Goal: Task Accomplishment & Management: Use online tool/utility

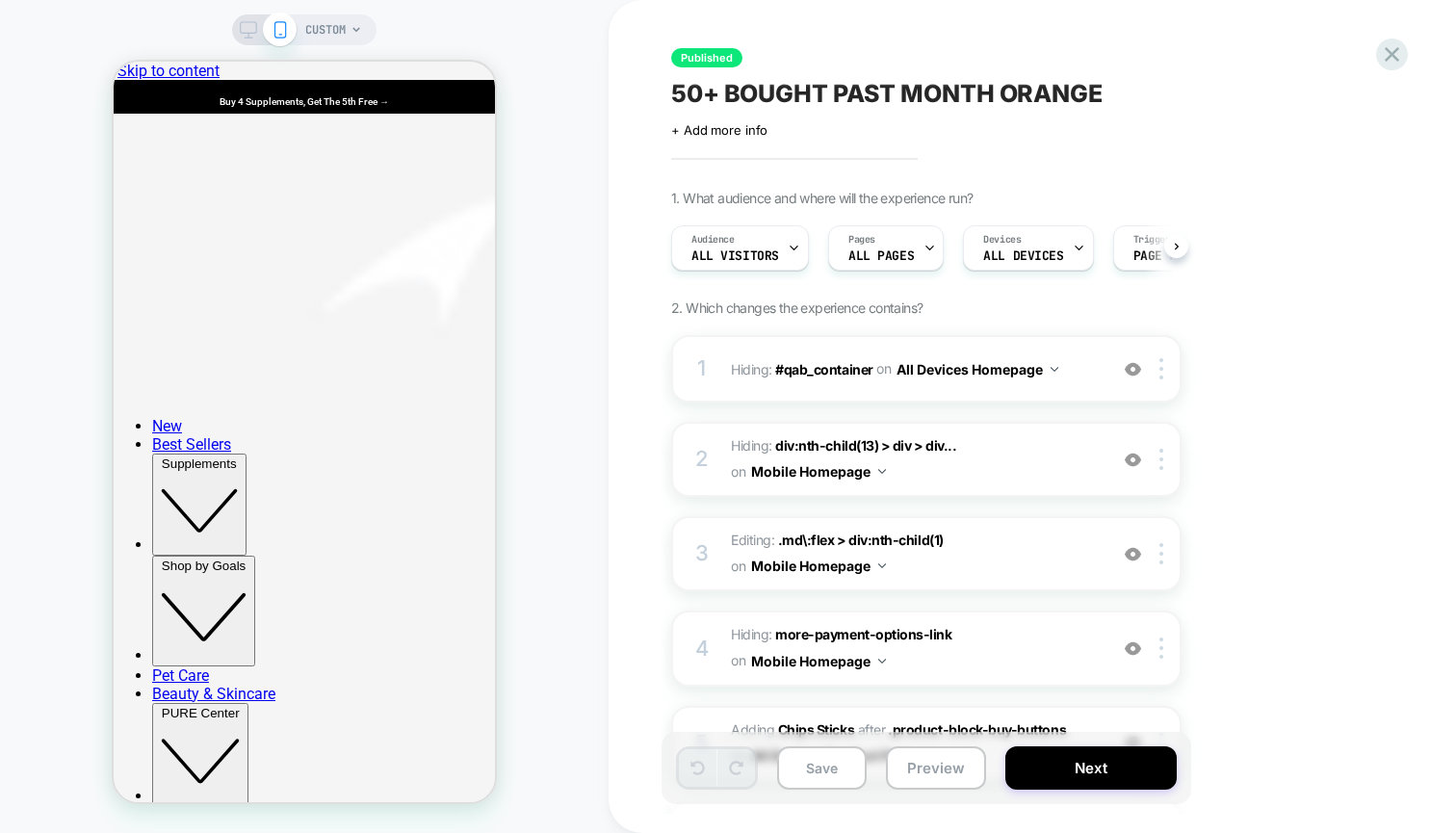
scroll to position [0, 1]
click at [1060, 458] on span "Hiding : div:nth-child(13) > div > div... div:nth-child(13) > div > div:nth-chi…" at bounding box center [914, 460] width 366 height 52
click at [1131, 460] on img at bounding box center [1133, 460] width 17 height 17
click at [1131, 461] on img at bounding box center [1133, 460] width 17 height 17
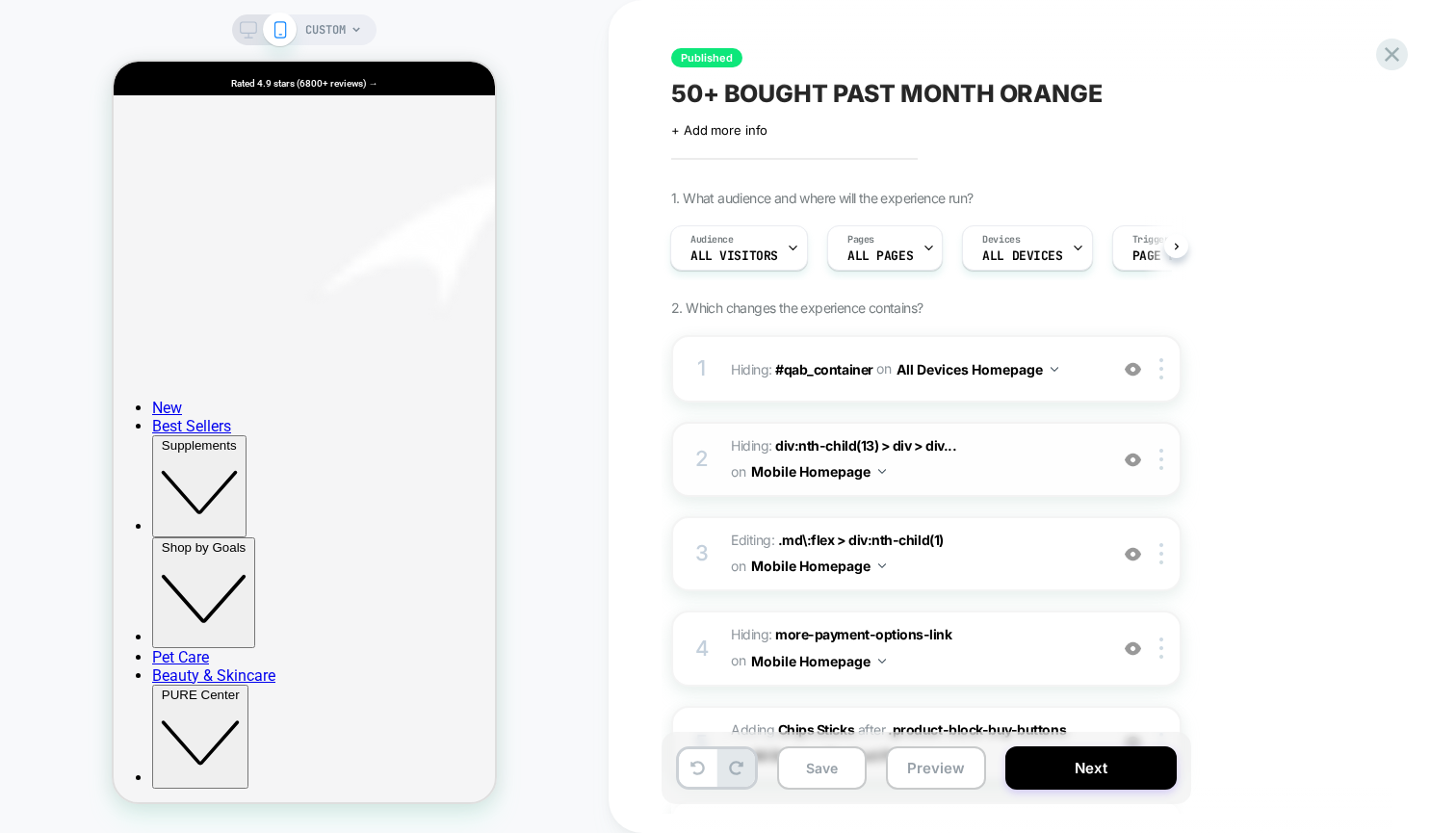
scroll to position [853, 0]
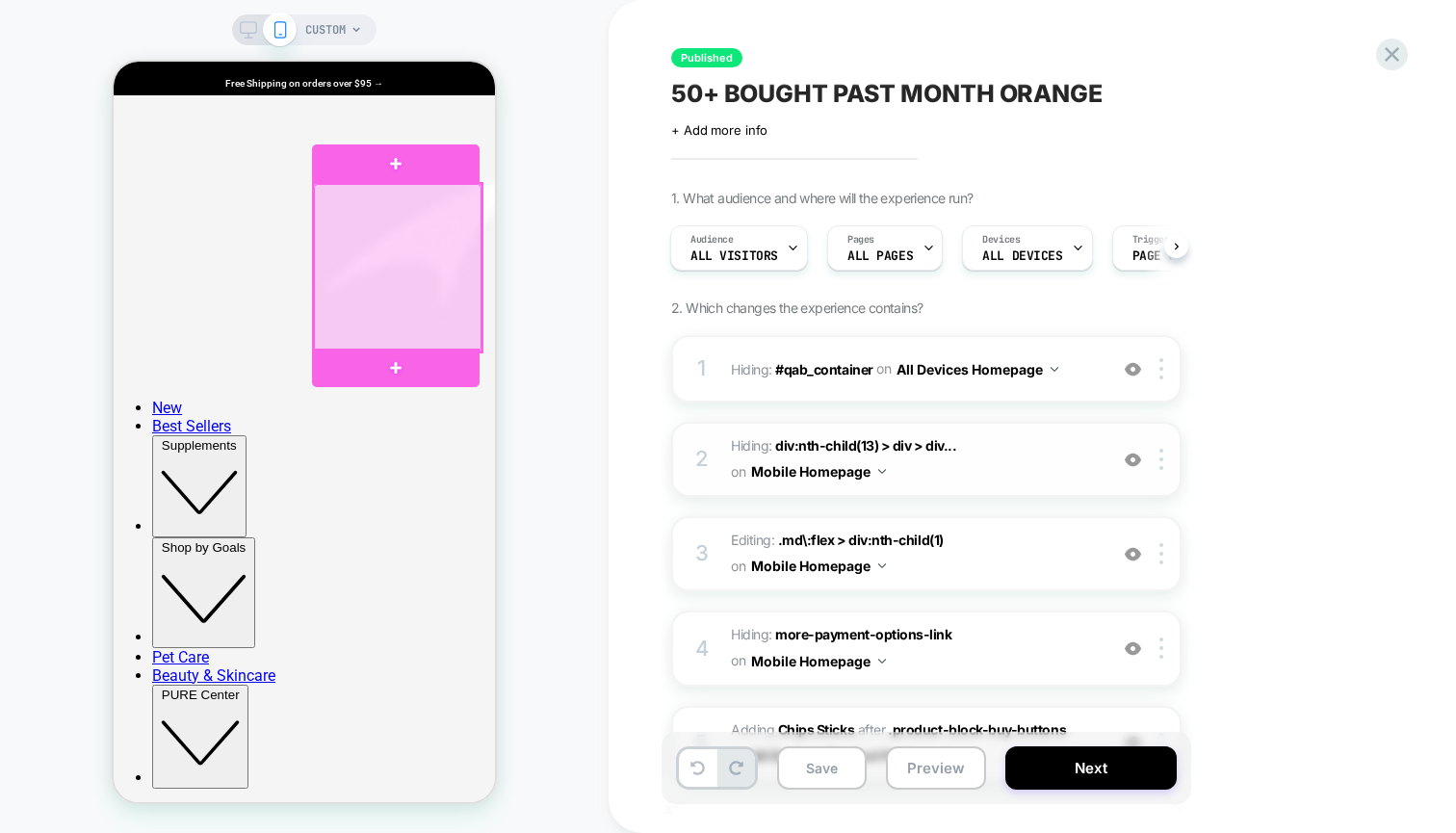
click at [417, 260] on div at bounding box center [397, 267] width 167 height 167
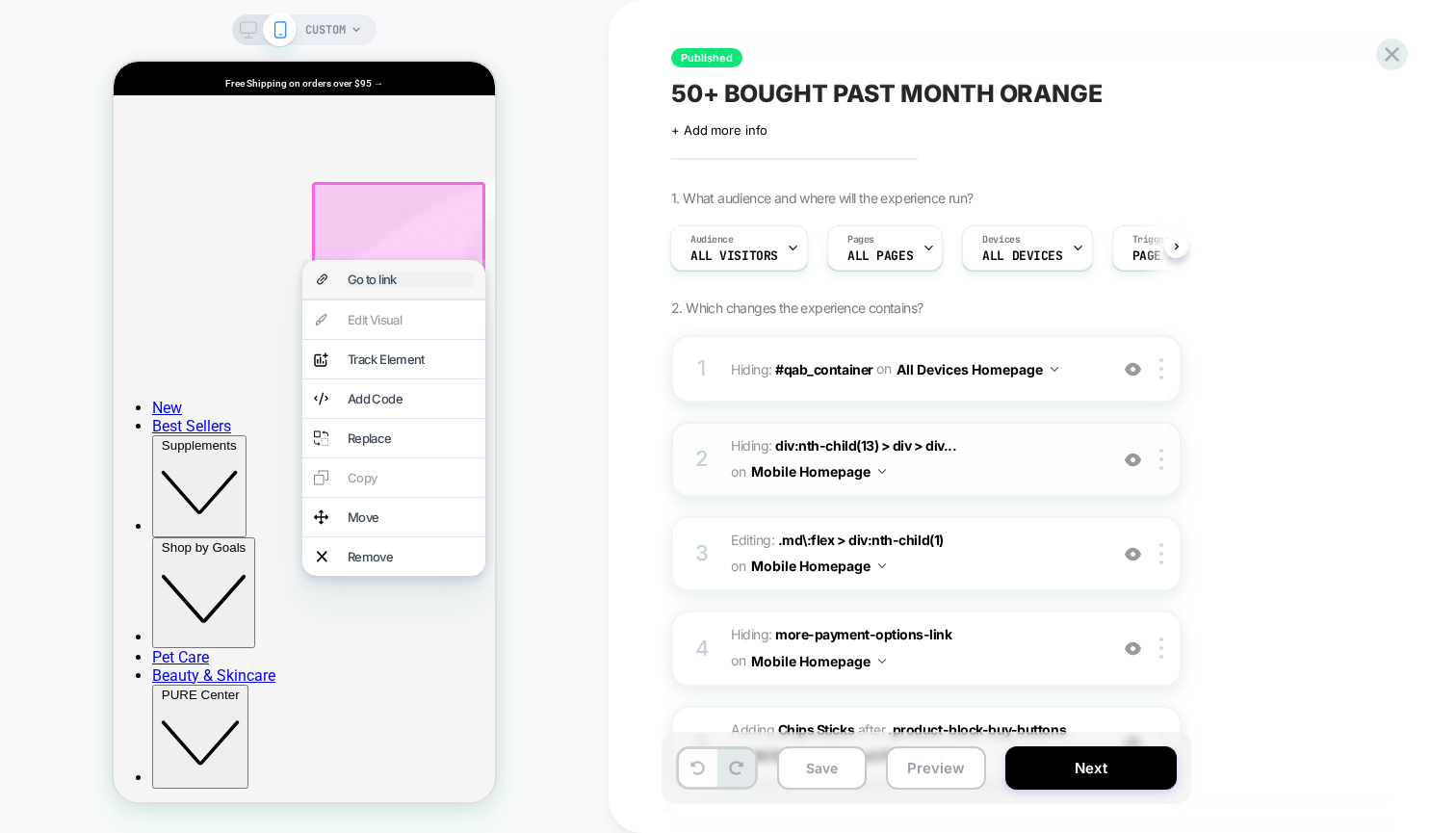
click at [398, 283] on div "Go to link" at bounding box center [410, 279] width 126 height 16
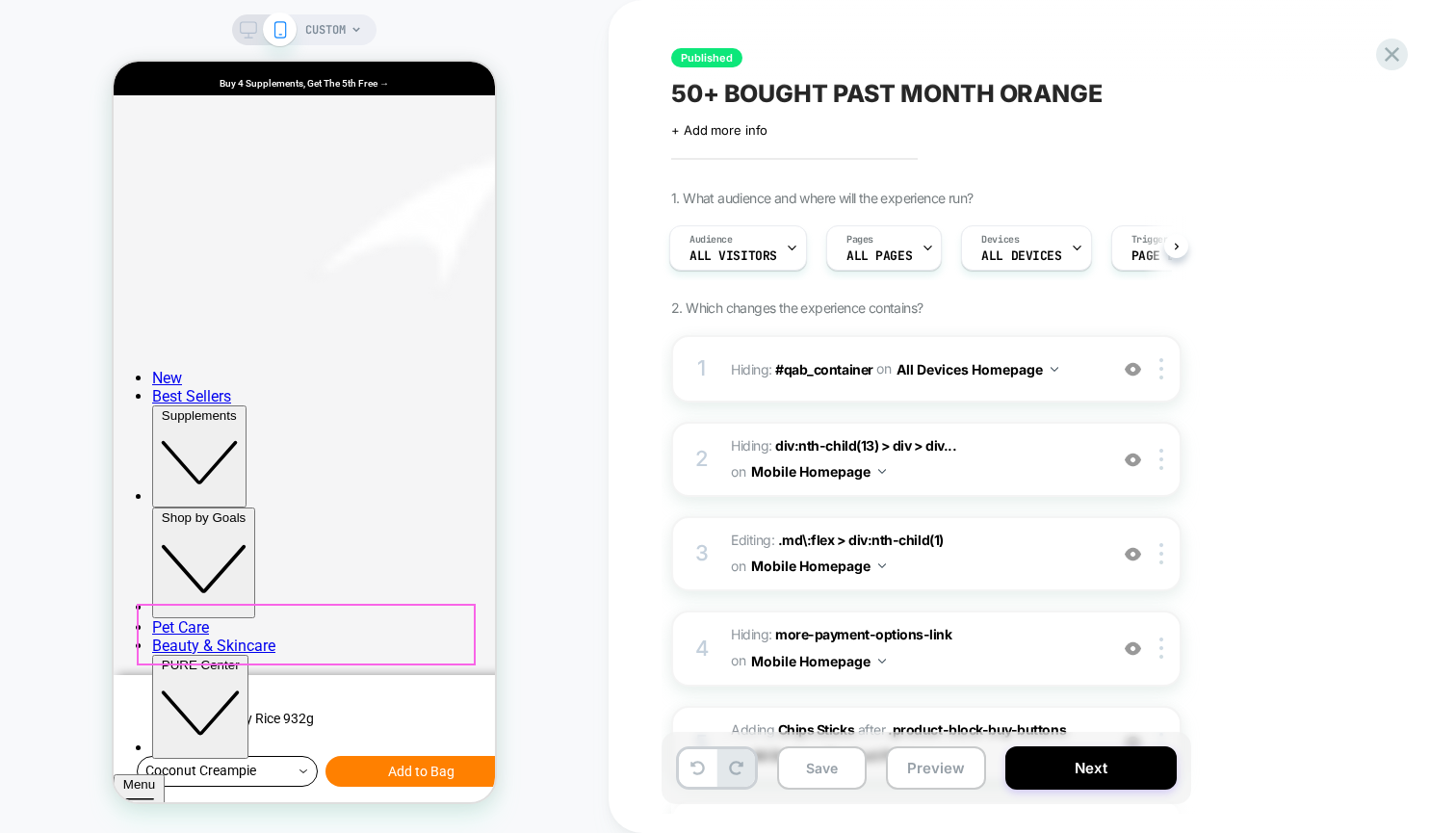
scroll to position [420, 0]
click at [949, 475] on span "Hiding : div:nth-child(13) > div > div... div:nth-child(13) > div > div:nth-chi…" at bounding box center [914, 460] width 366 height 52
click at [1014, 573] on span "Editing : .md\:flex > div:nth-child(1) .md\:flex > div:nth-child(1) on Mobile H…" at bounding box center [914, 554] width 366 height 52
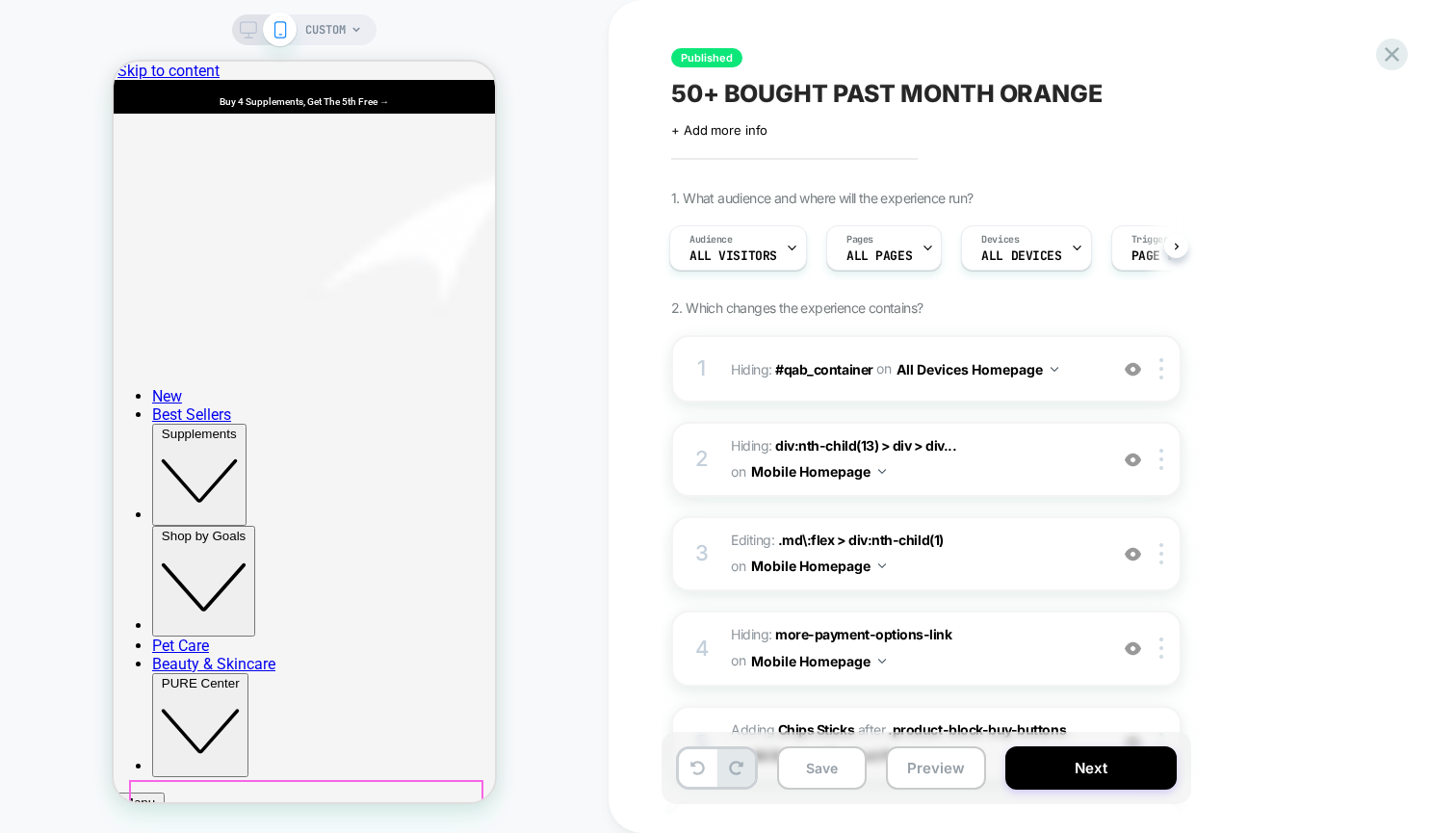
scroll to position [0, 0]
click at [1394, 50] on icon at bounding box center [1392, 54] width 26 height 26
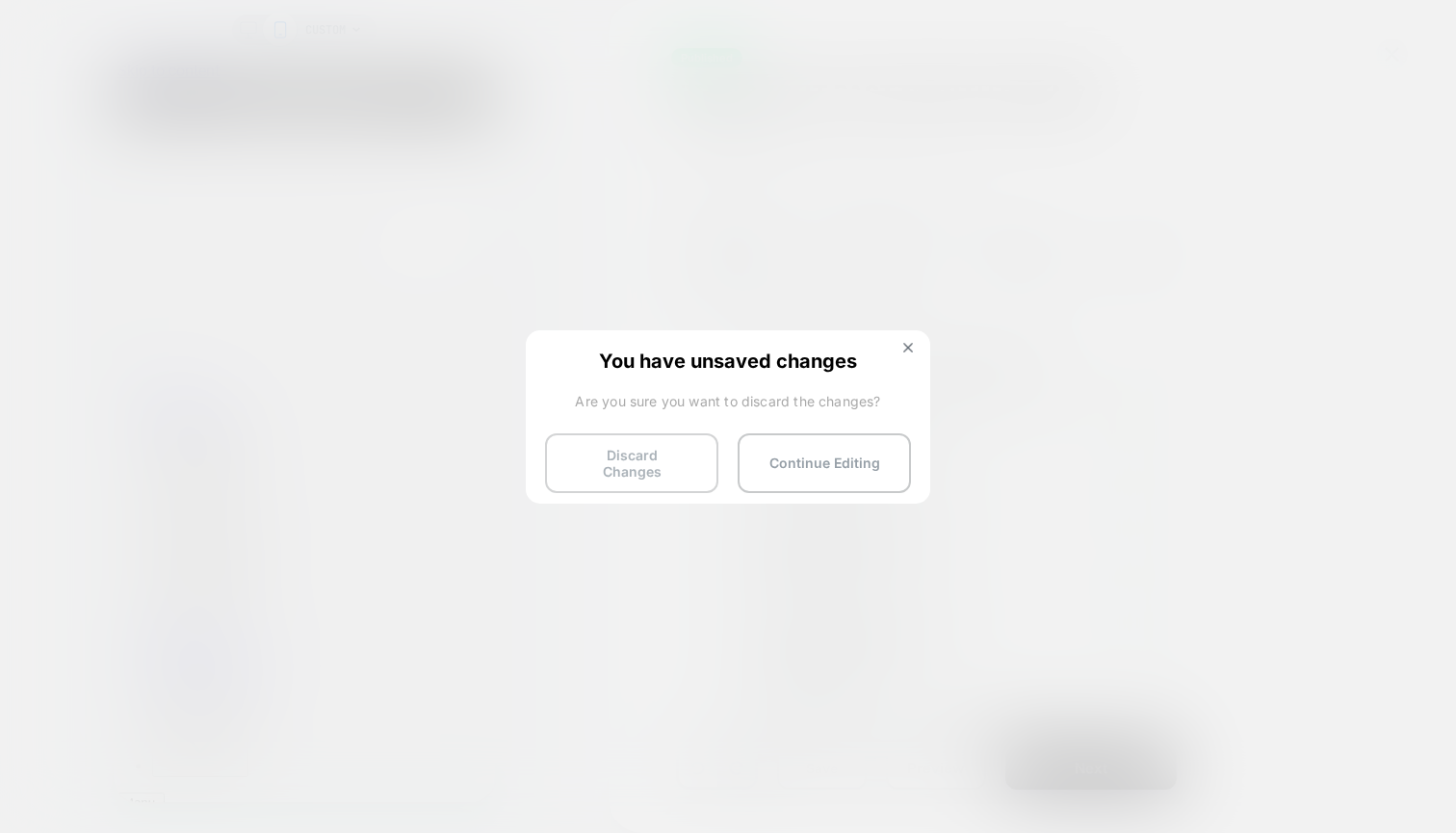
click at [671, 457] on button "Discard Changes" at bounding box center [631, 464] width 173 height 59
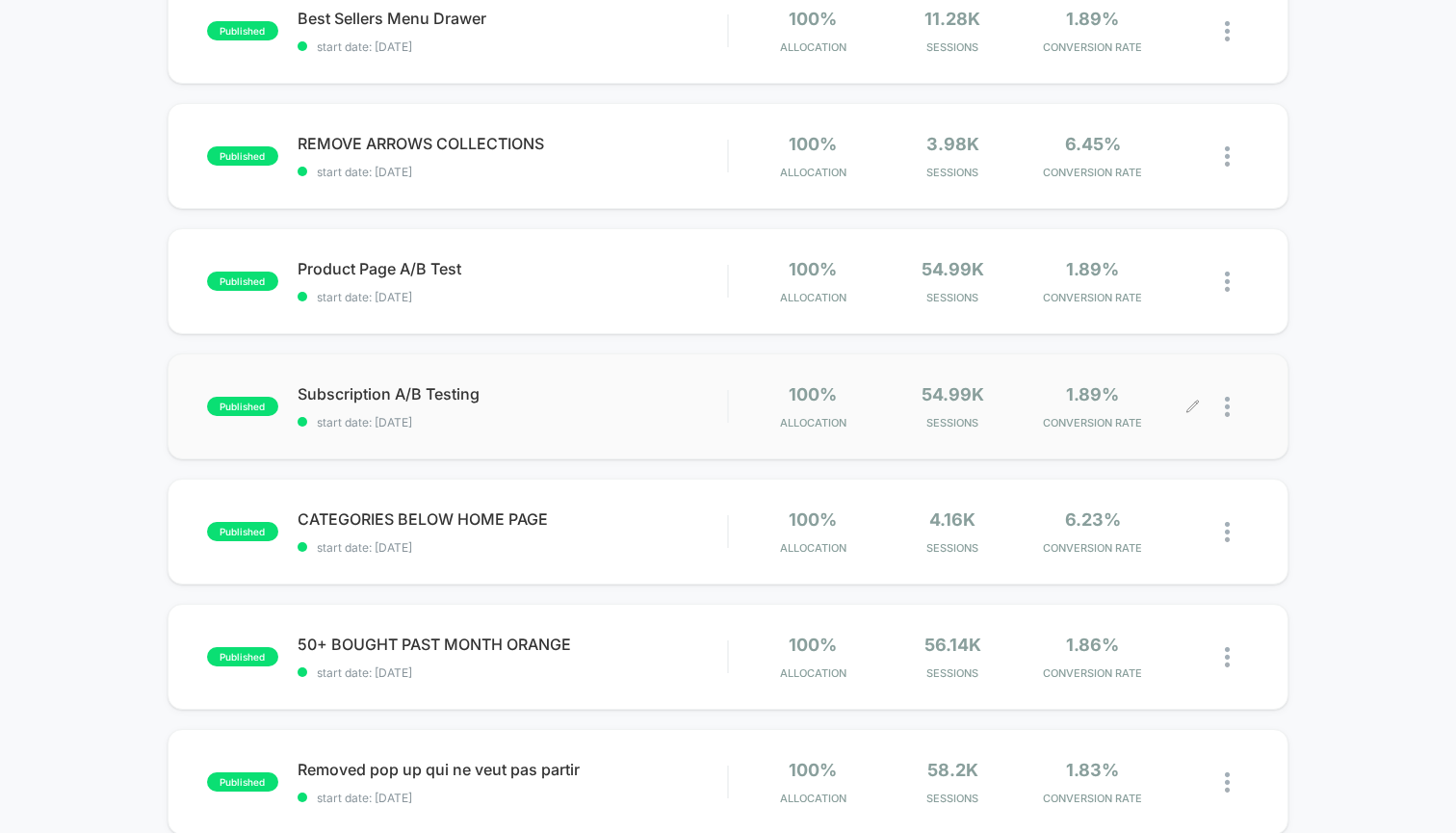
scroll to position [485, 0]
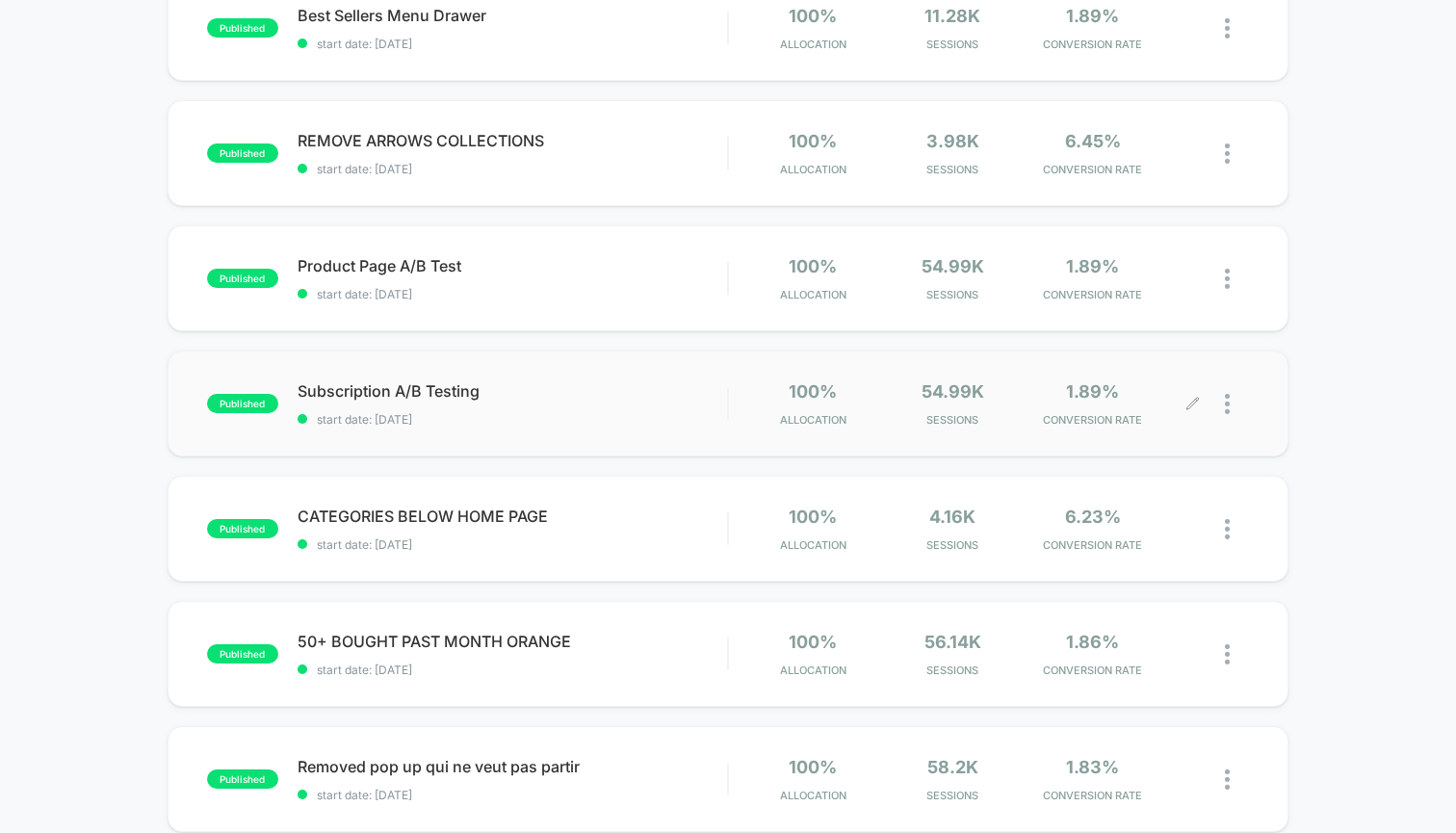
click at [1177, 407] on div at bounding box center [1180, 404] width 26 height 46
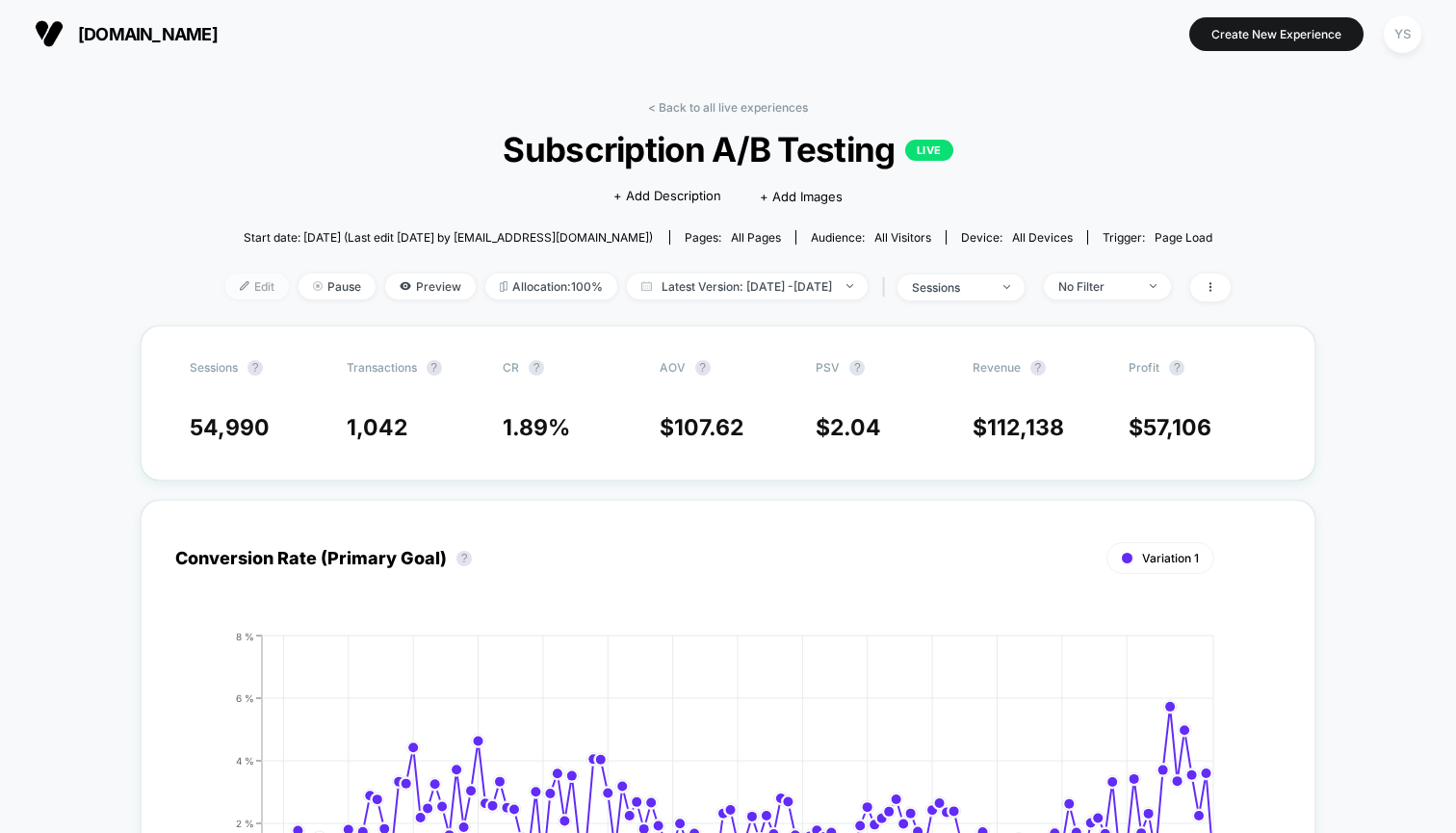
click at [228, 284] on span "Edit" at bounding box center [258, 286] width 63 height 26
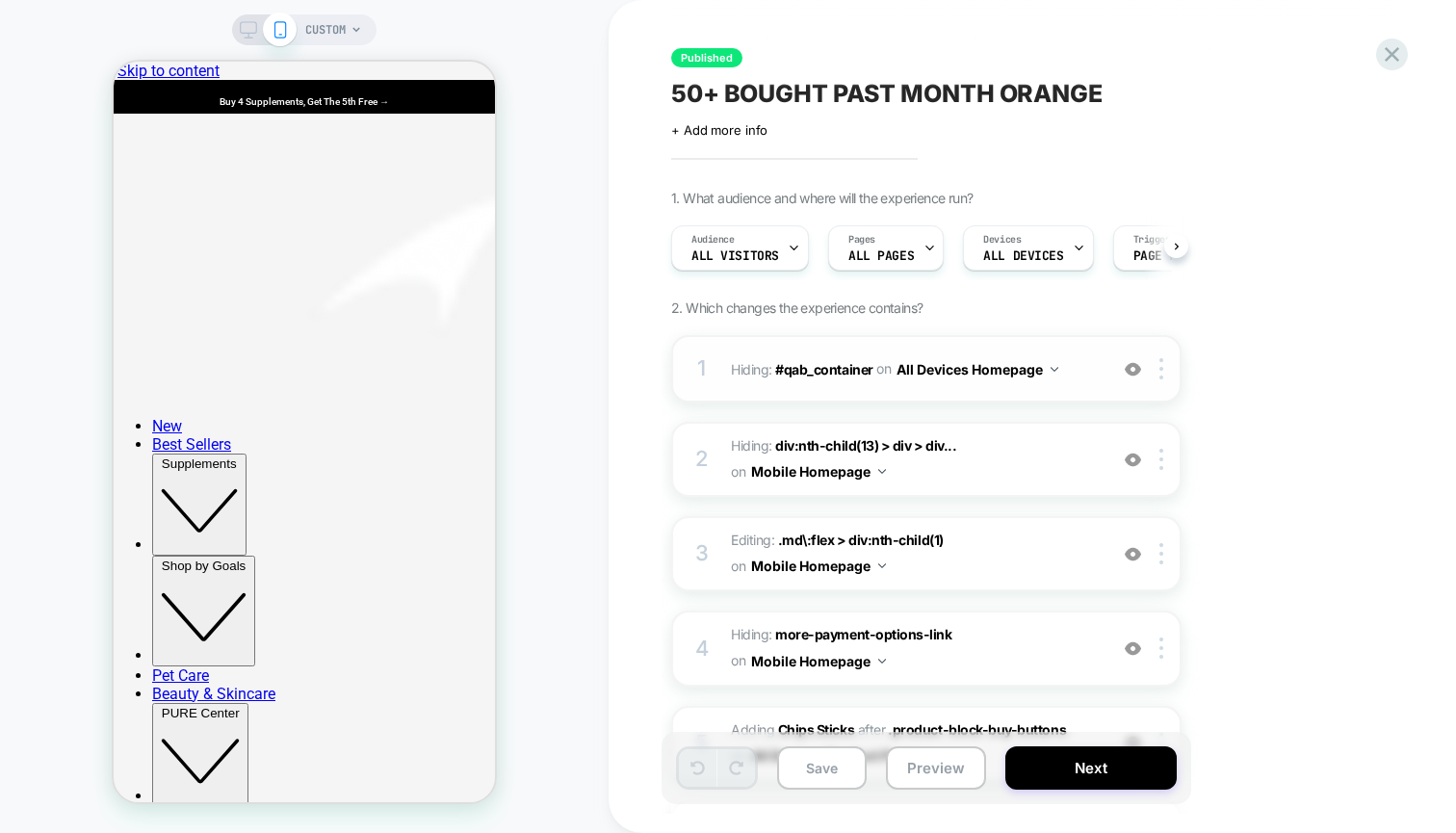
scroll to position [0, 1]
click at [914, 260] on div "Pages ALL PAGES" at bounding box center [880, 248] width 104 height 44
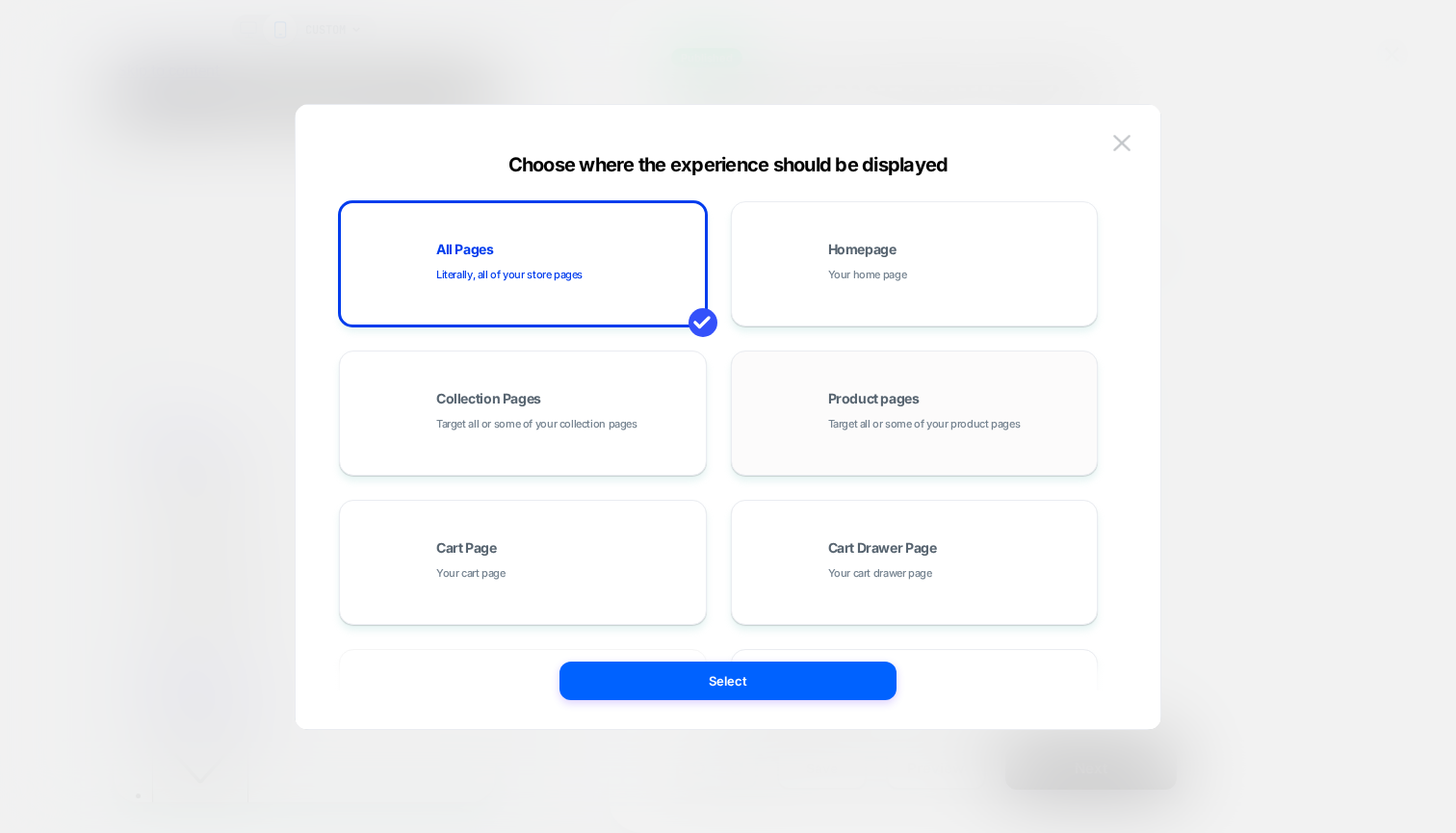
click at [868, 381] on div "Product pages Target all or some of your product pages" at bounding box center [915, 413] width 347 height 106
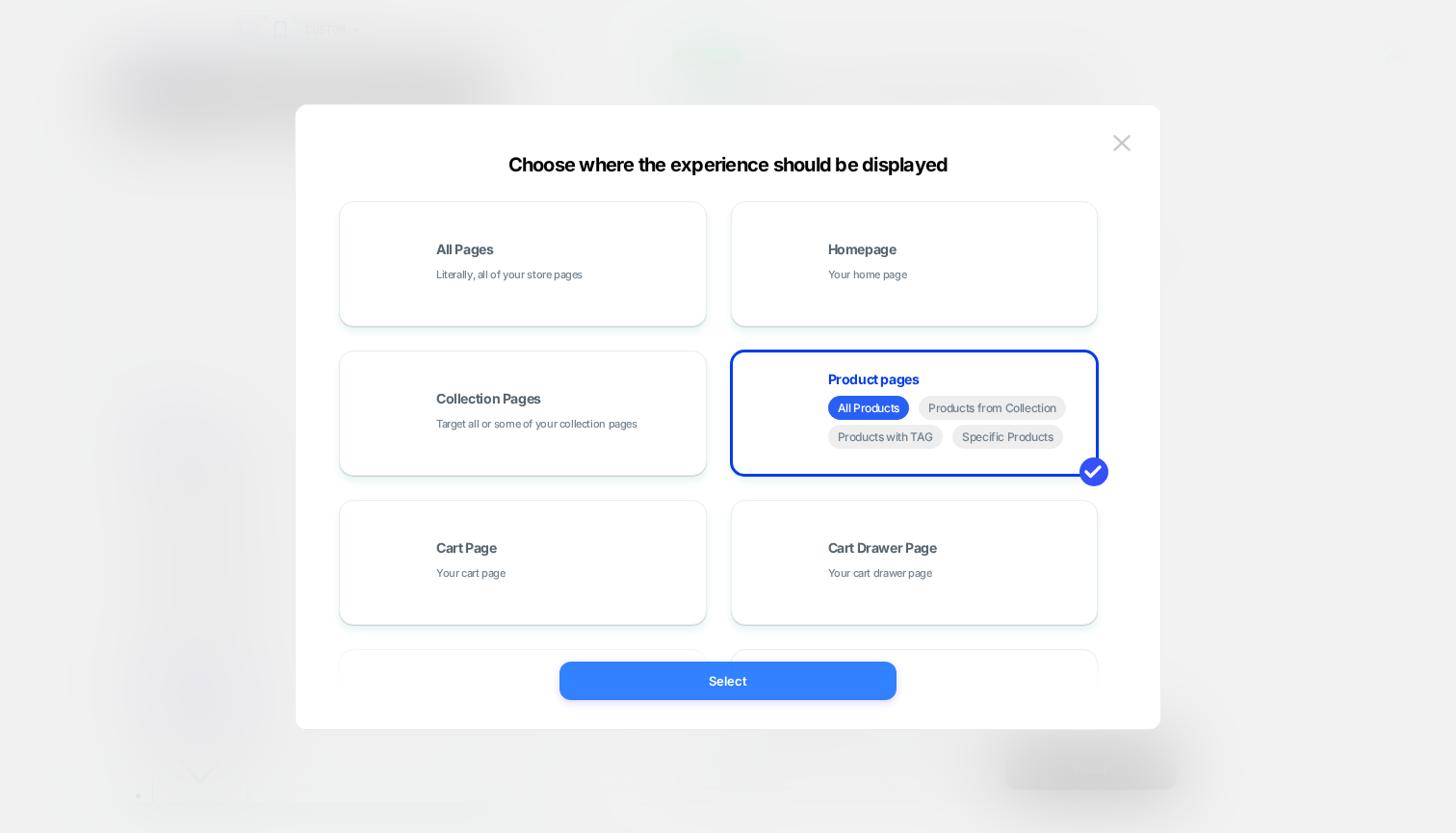
click at [744, 673] on button "Select" at bounding box center [728, 680] width 337 height 39
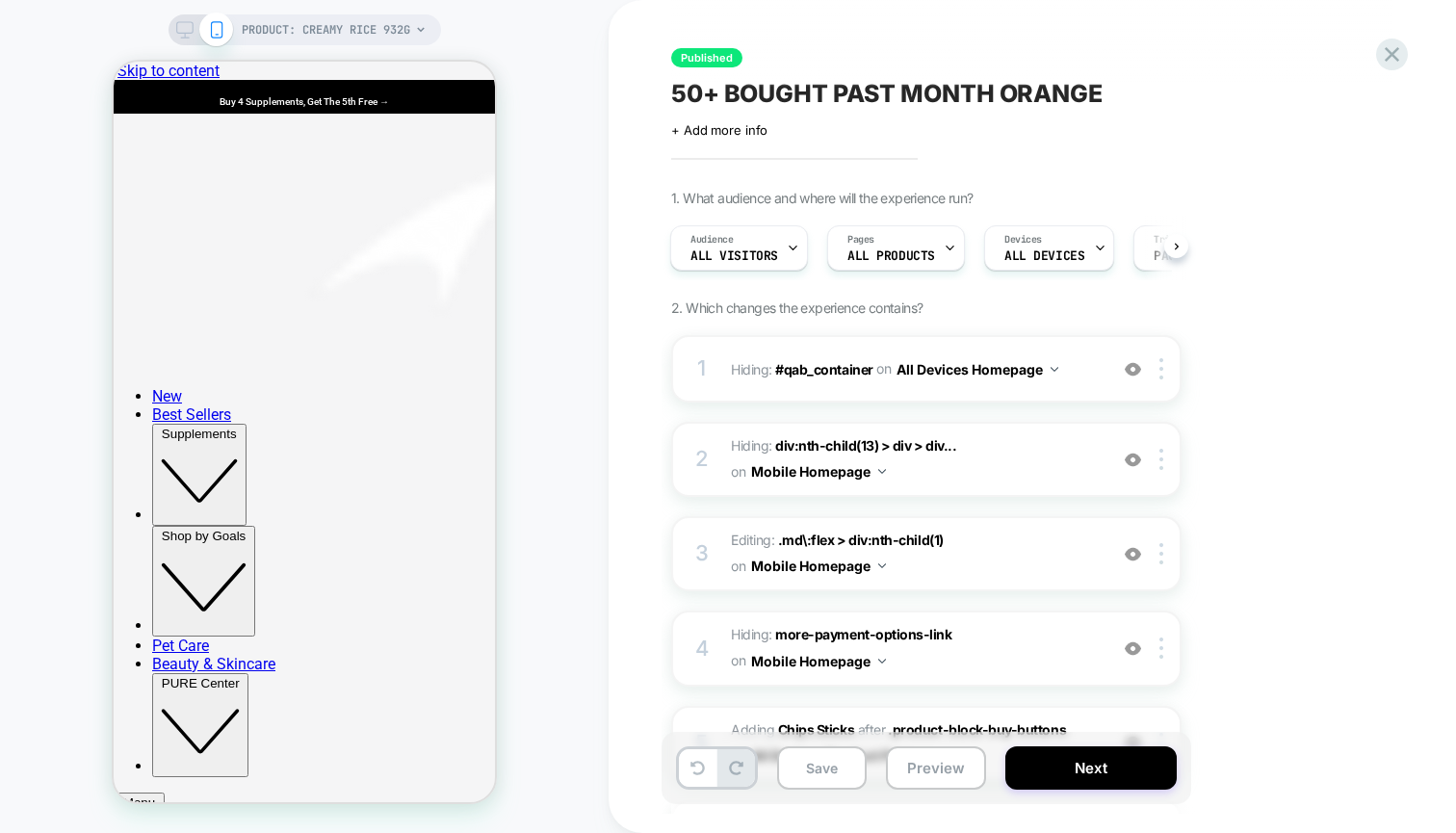
scroll to position [0, 2]
click at [1048, 365] on button "All Devices Homepage" at bounding box center [977, 369] width 161 height 28
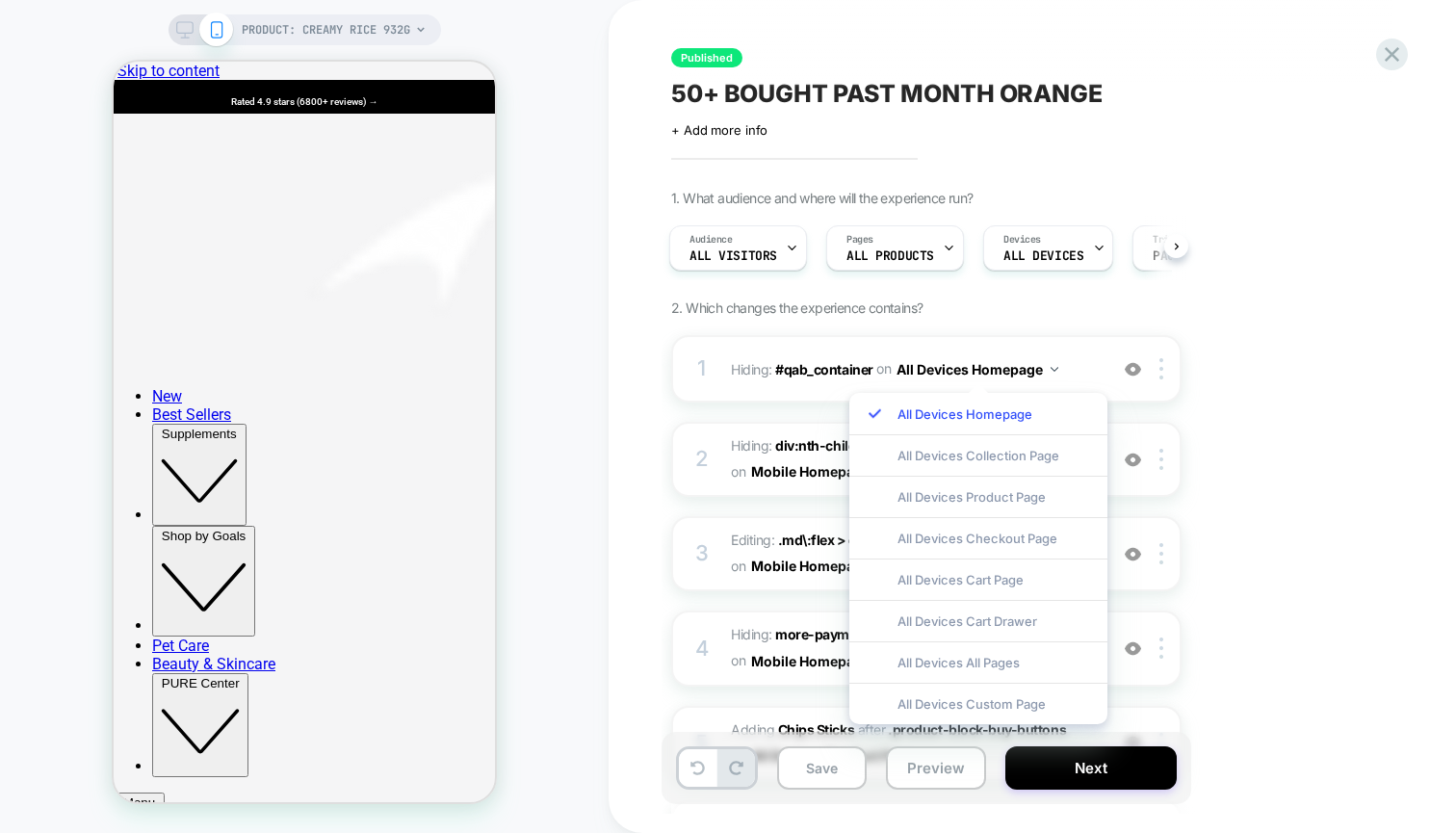
click at [1211, 386] on div "1. What audience and where will the experience run? Audience All Visitors Pages…" at bounding box center [1023, 600] width 703 height 820
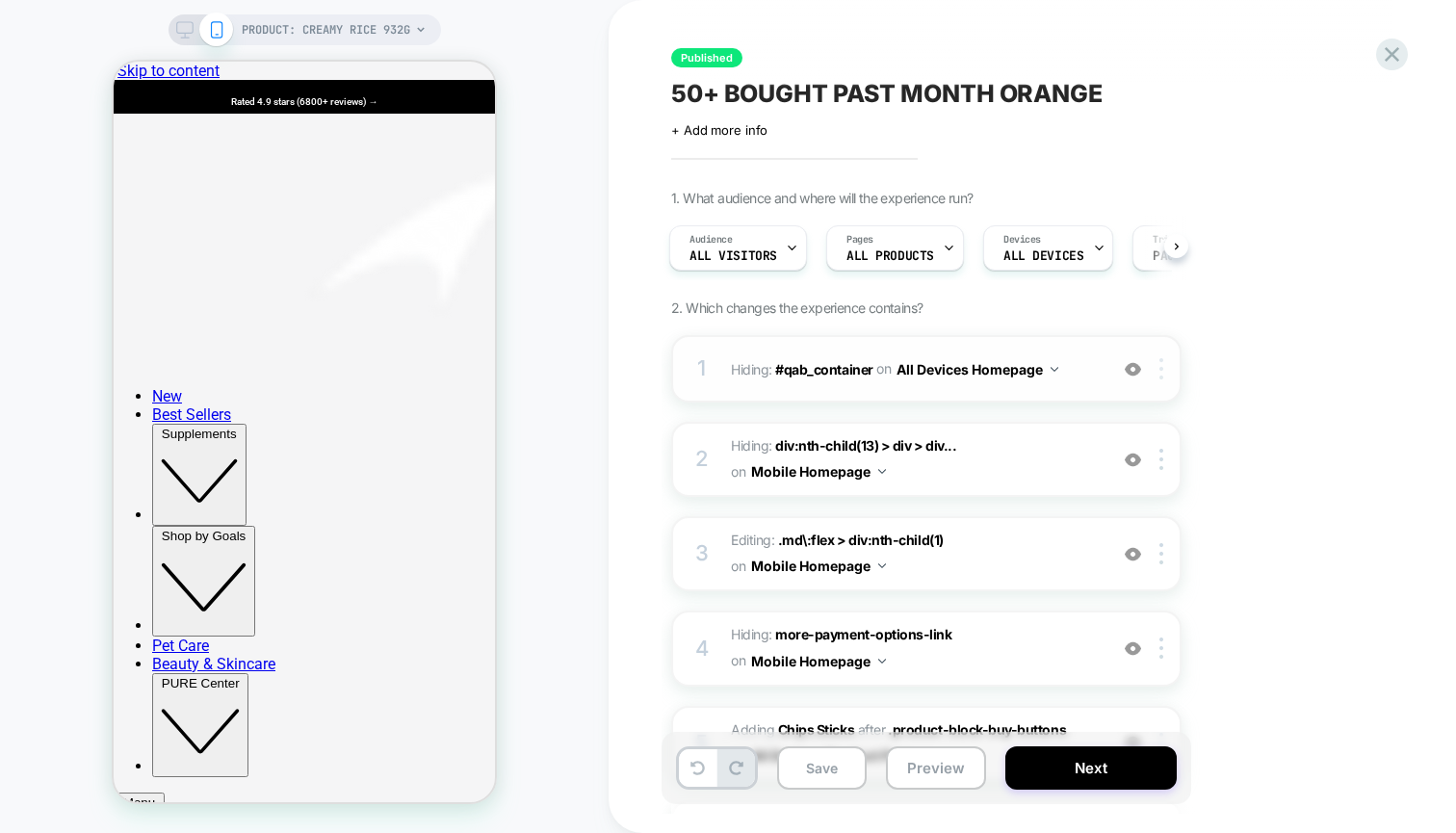
click at [1164, 367] on img at bounding box center [1162, 368] width 4 height 21
click at [1281, 323] on div "1. What audience and where will the experience run? Audience All Visitors Pages…" at bounding box center [1023, 600] width 703 height 820
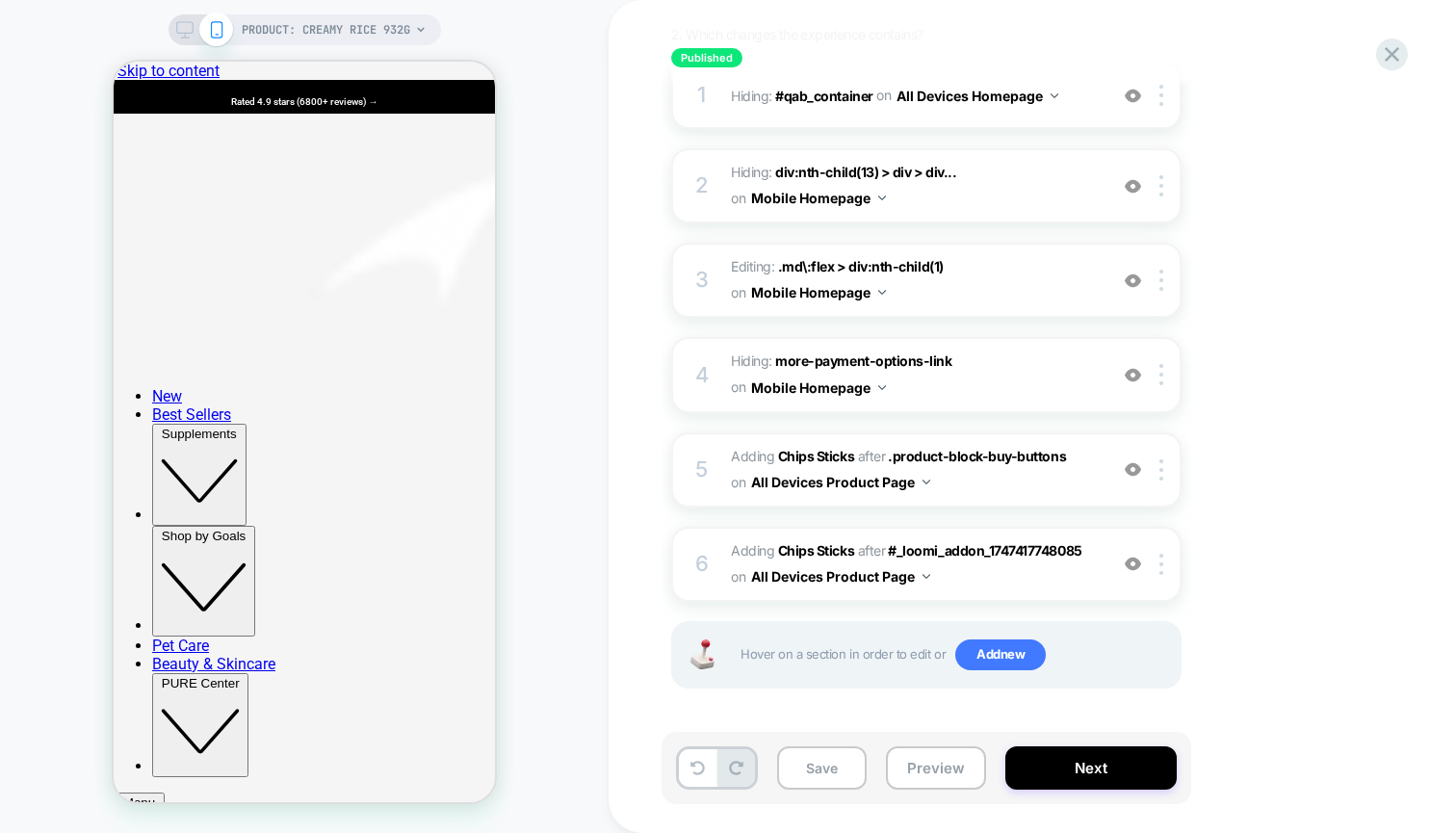
scroll to position [272, 0]
click at [927, 568] on button "All Devices Product Page" at bounding box center [840, 577] width 179 height 28
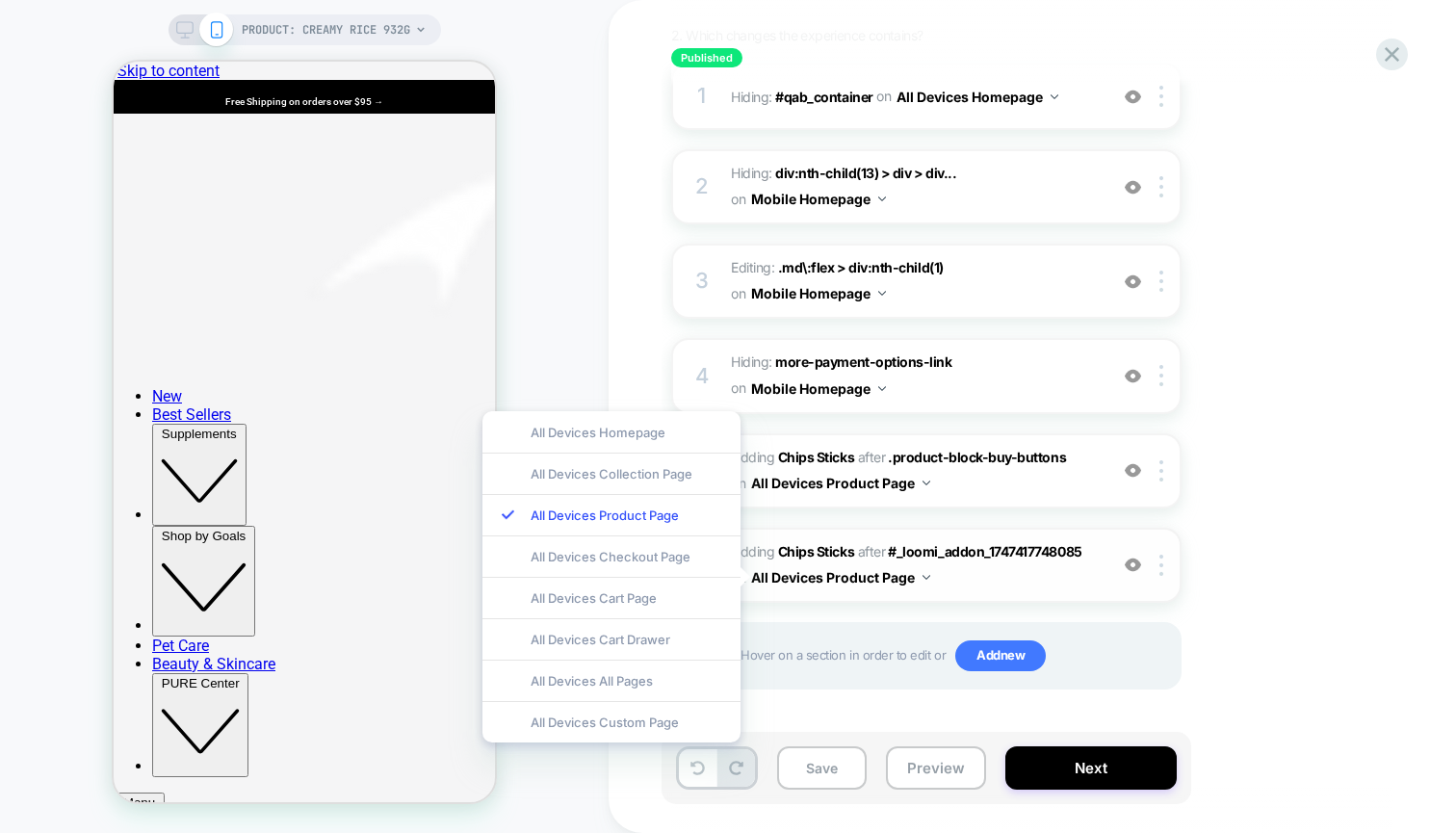
click at [1003, 576] on span "#_loomi_addon_1747417987326 Adding Chips Sticks AFTER #_loomi_addon_17474177480…" at bounding box center [914, 565] width 366 height 52
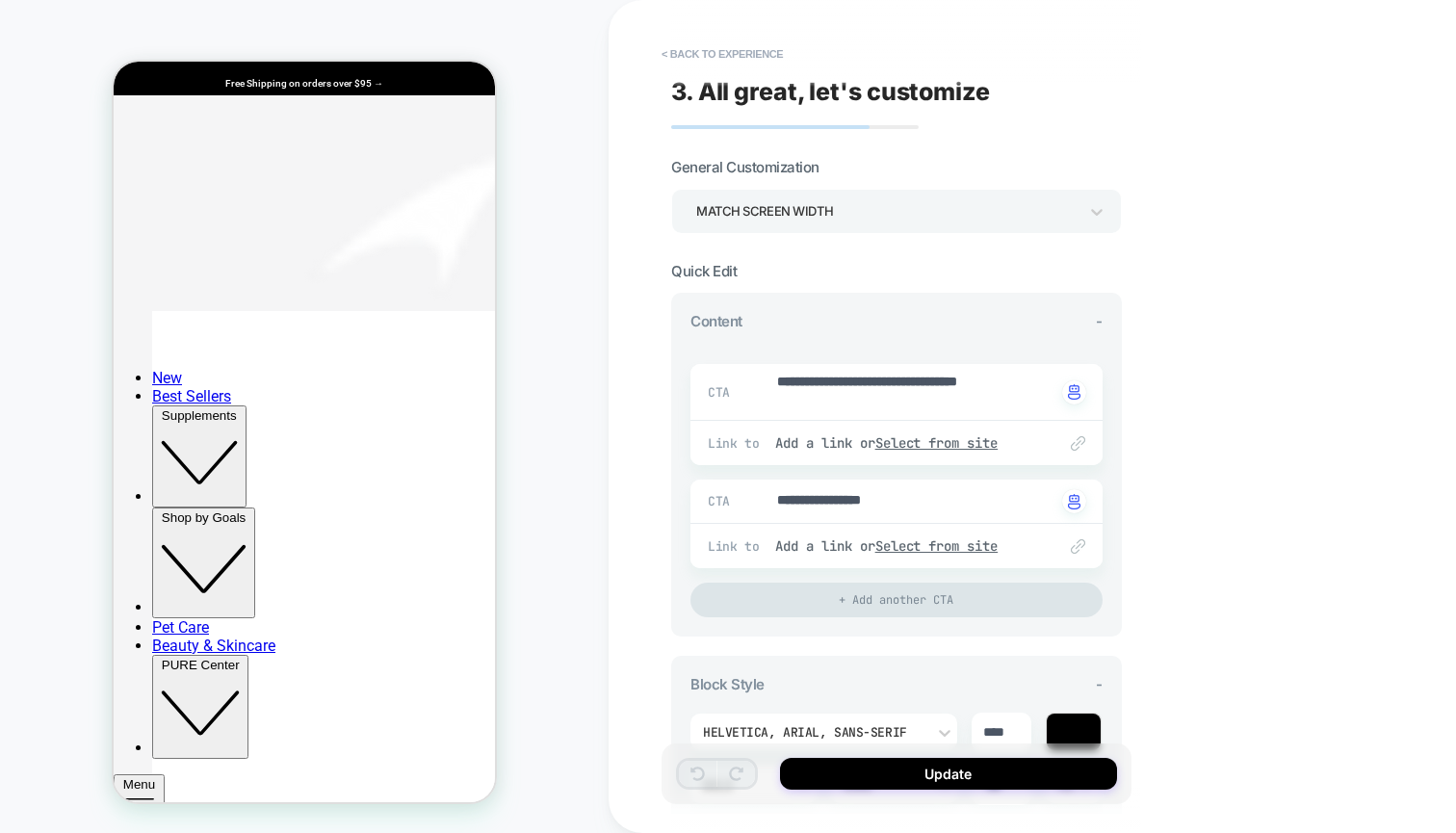
click at [1003, 576] on div "**********" at bounding box center [896, 491] width 412 height 254
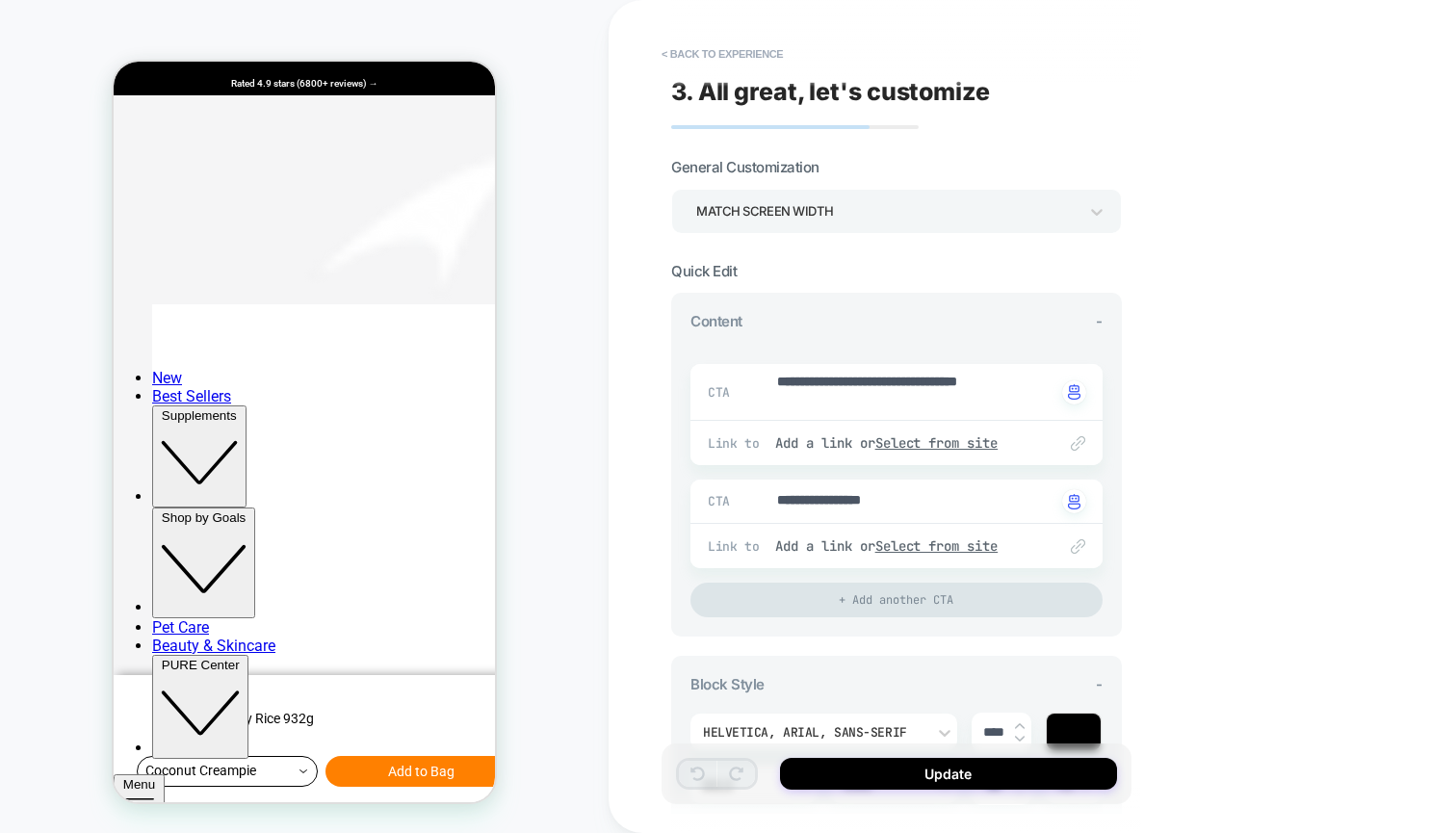
scroll to position [0, 0]
click at [711, 60] on button "< Back to experience" at bounding box center [722, 53] width 141 height 31
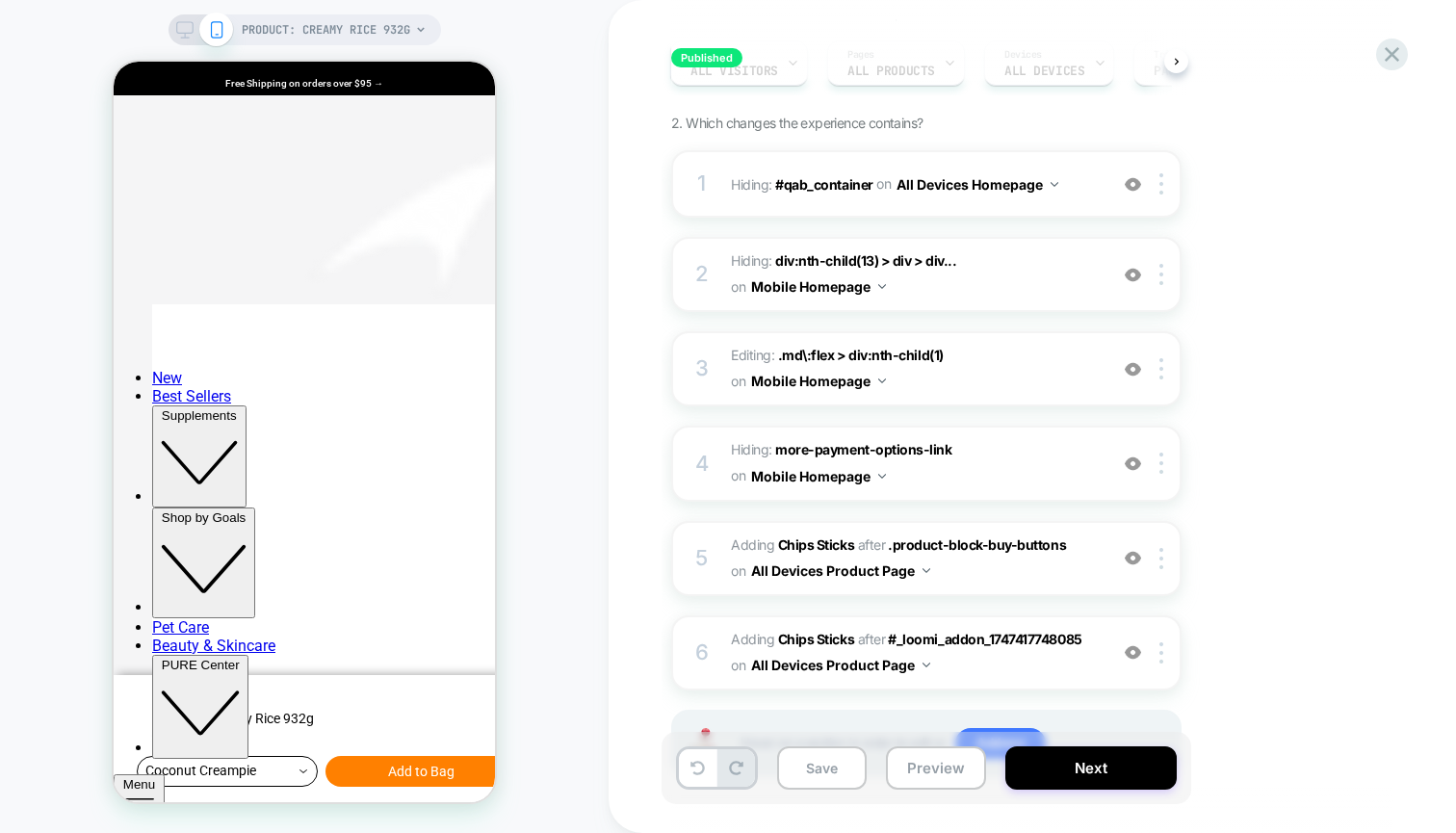
scroll to position [191, 0]
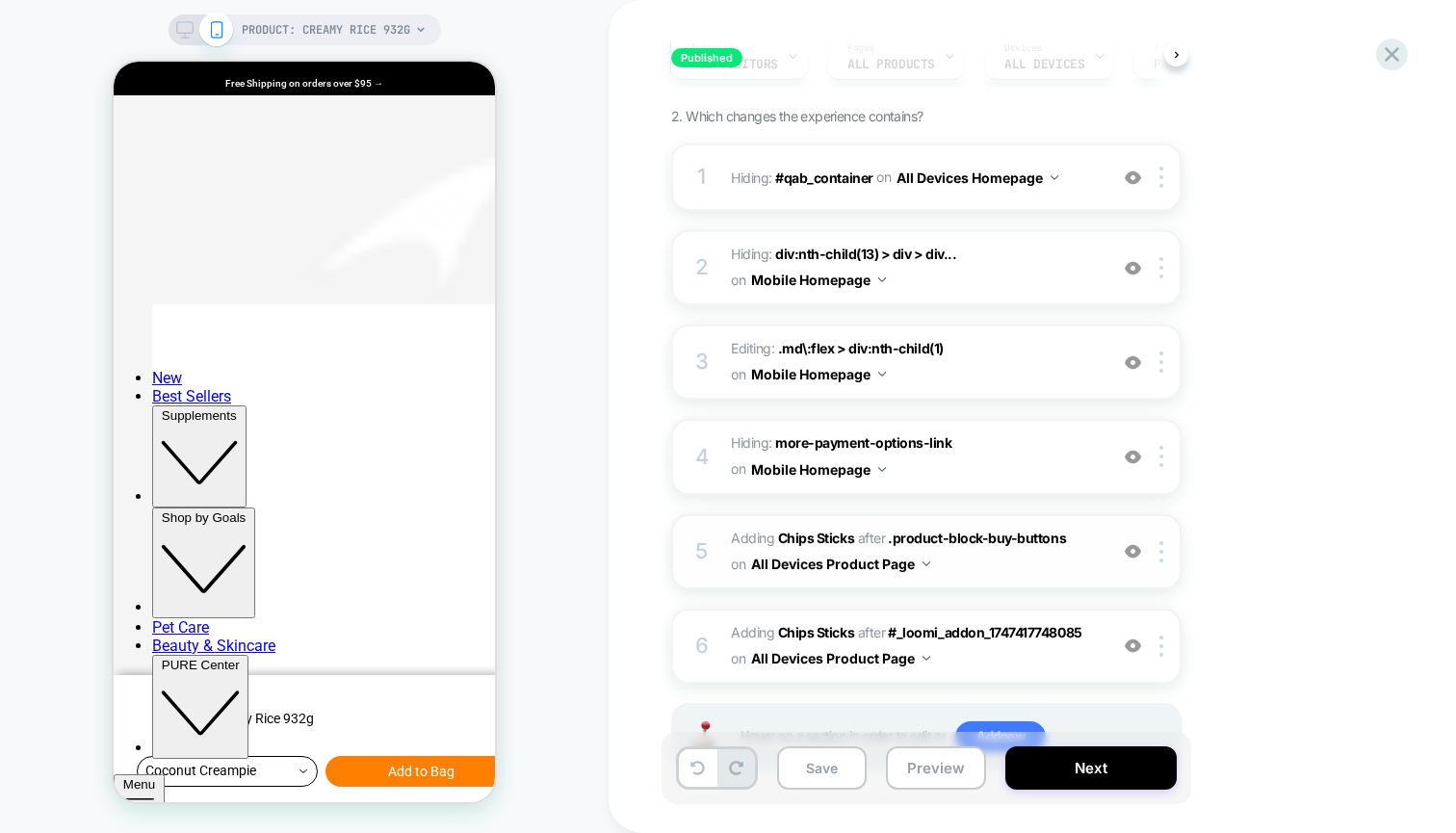
click at [1039, 566] on span "#_loomi_addon_1747417748085 Adding Chips Sticks AFTER .product-block-buy-button…" at bounding box center [914, 552] width 366 height 52
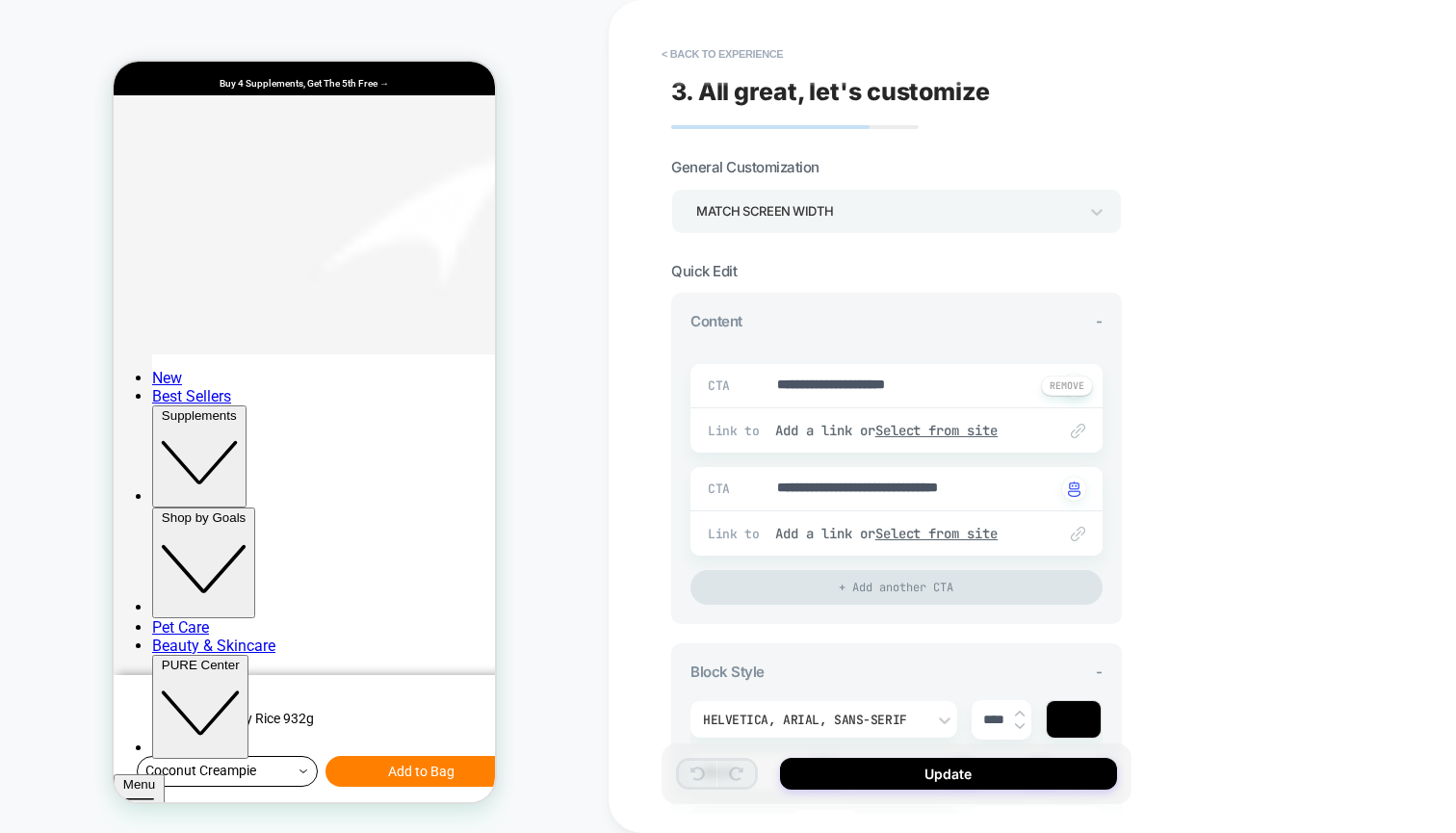
click at [949, 387] on textarea "**********" at bounding box center [916, 385] width 281 height 21
type textarea "*"
type textarea "**********"
type textarea "*"
type textarea "**********"
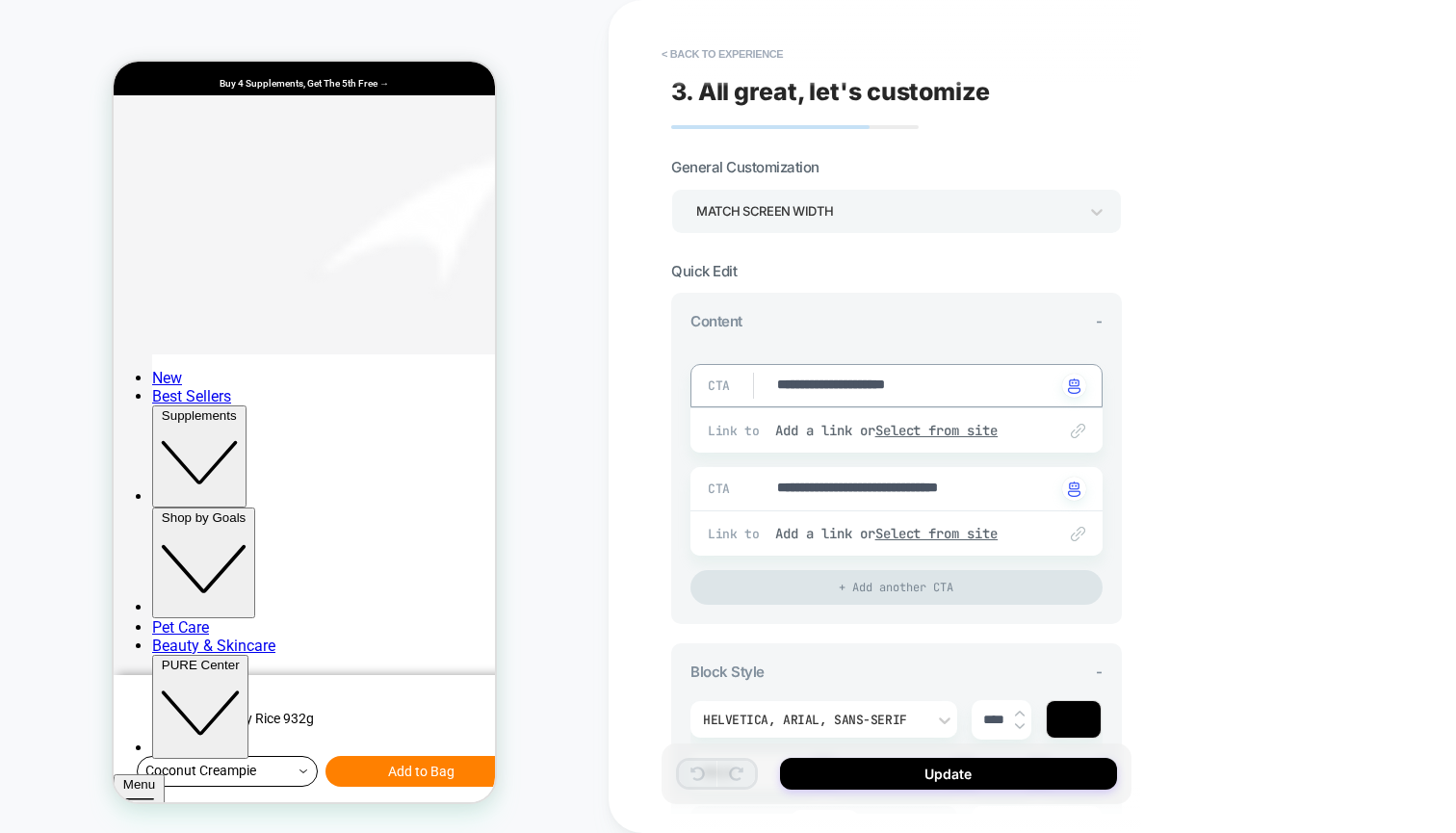
type textarea "*"
type textarea "**********"
click at [965, 772] on button "Update" at bounding box center [949, 774] width 337 height 32
type textarea "*"
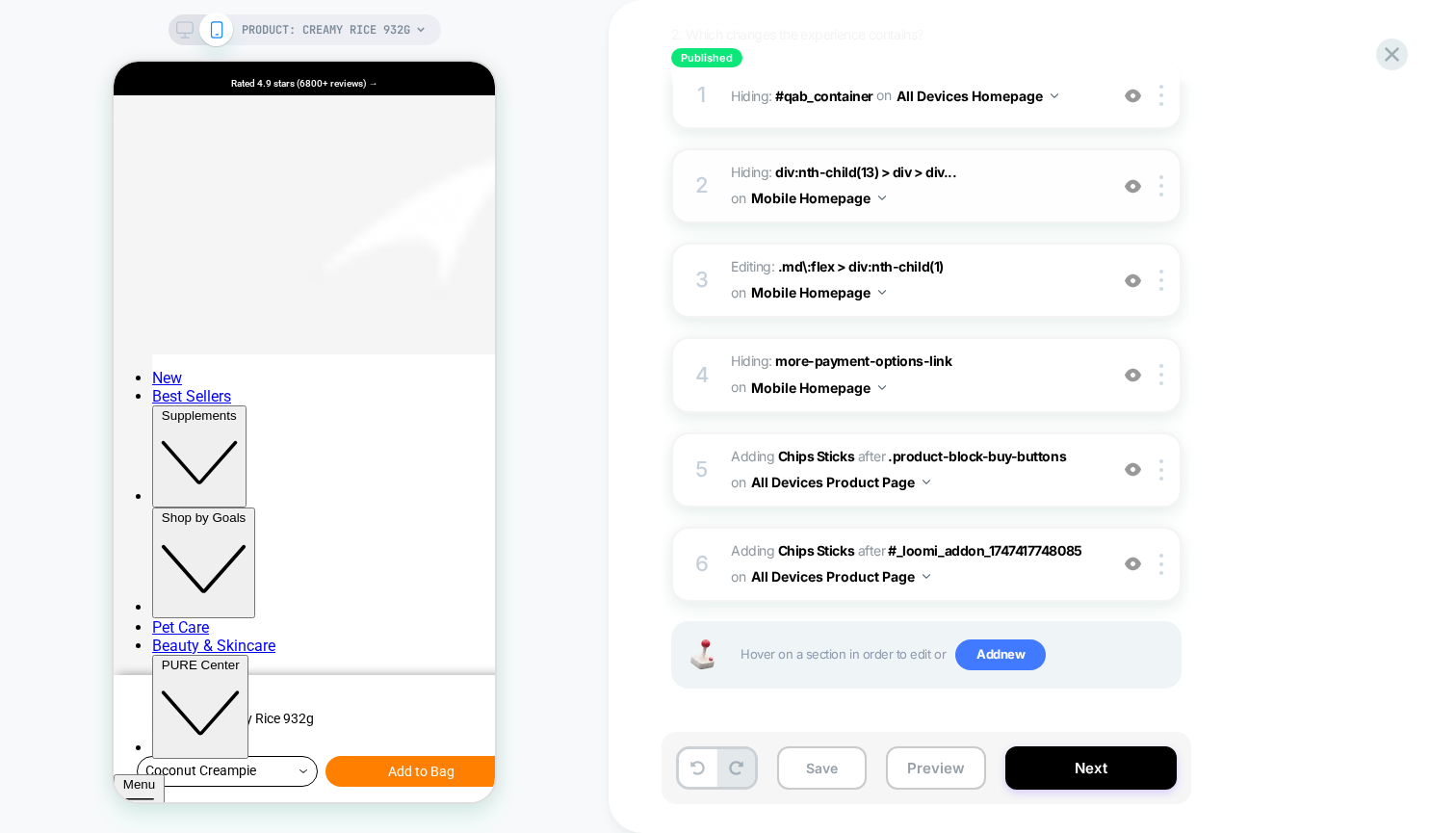
scroll to position [272, 0]
click at [1099, 770] on button "Next" at bounding box center [1091, 769] width 171 height 44
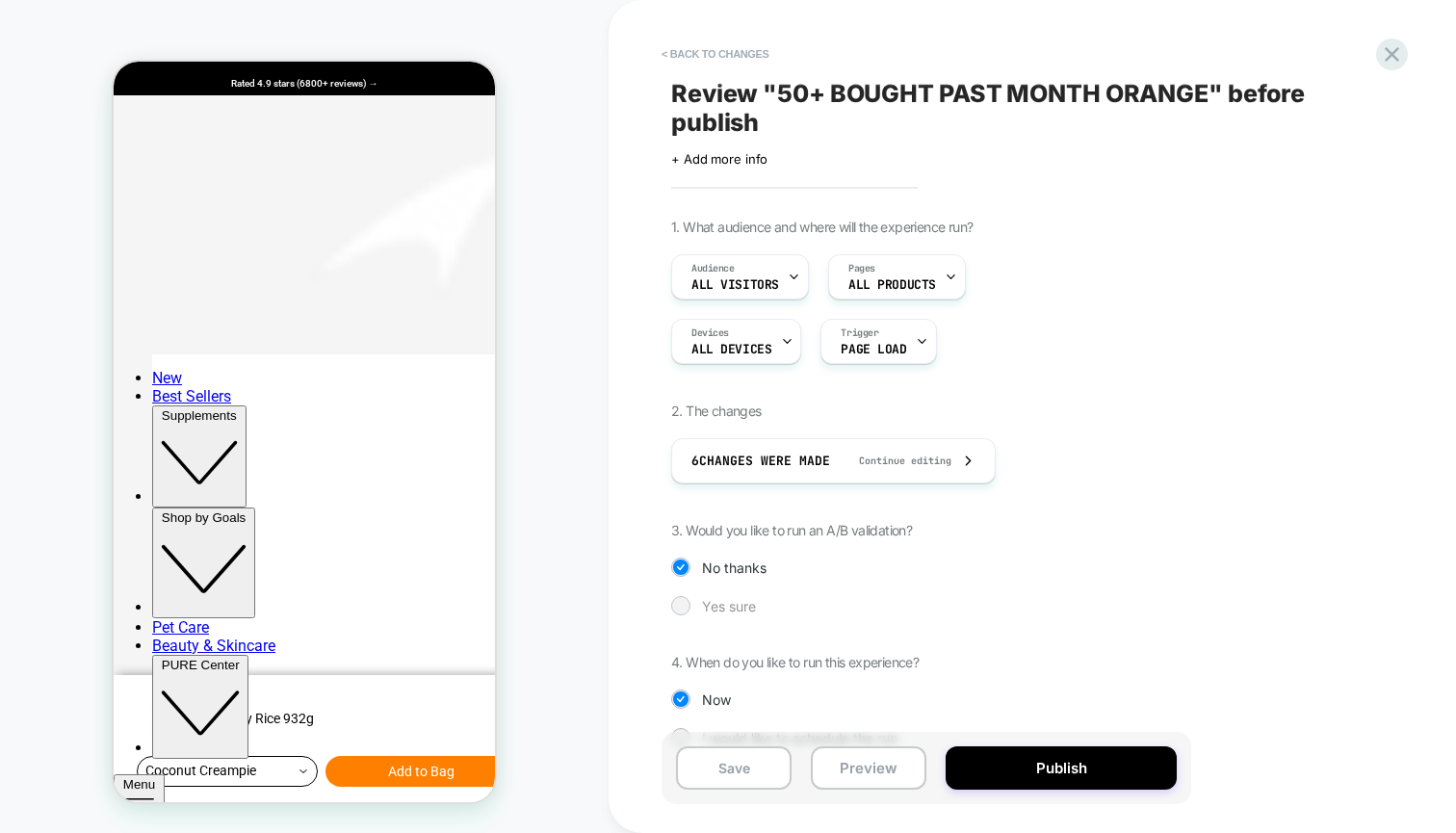
click at [696, 603] on div "Yes sure" at bounding box center [926, 605] width 510 height 19
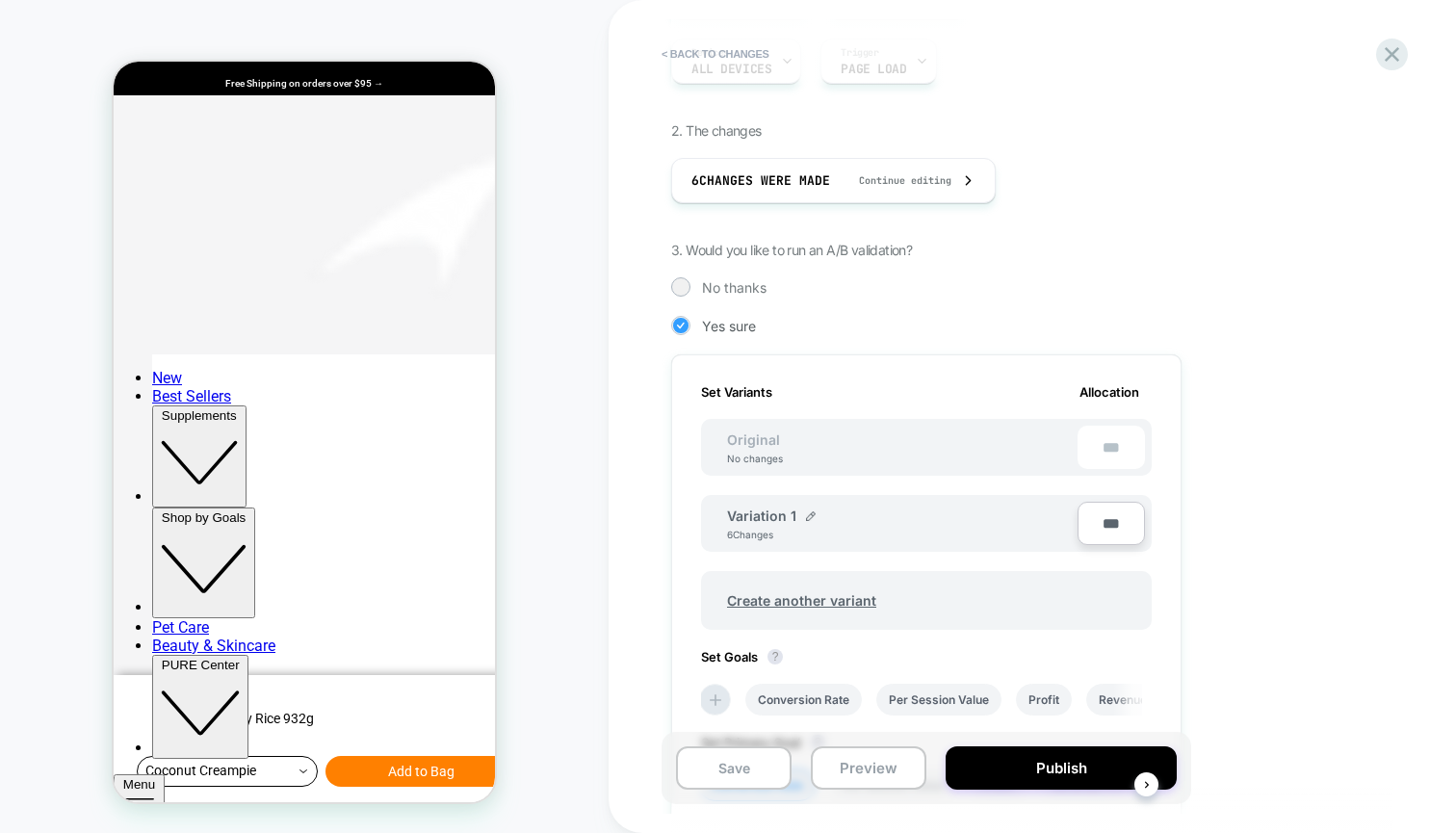
scroll to position [275, 0]
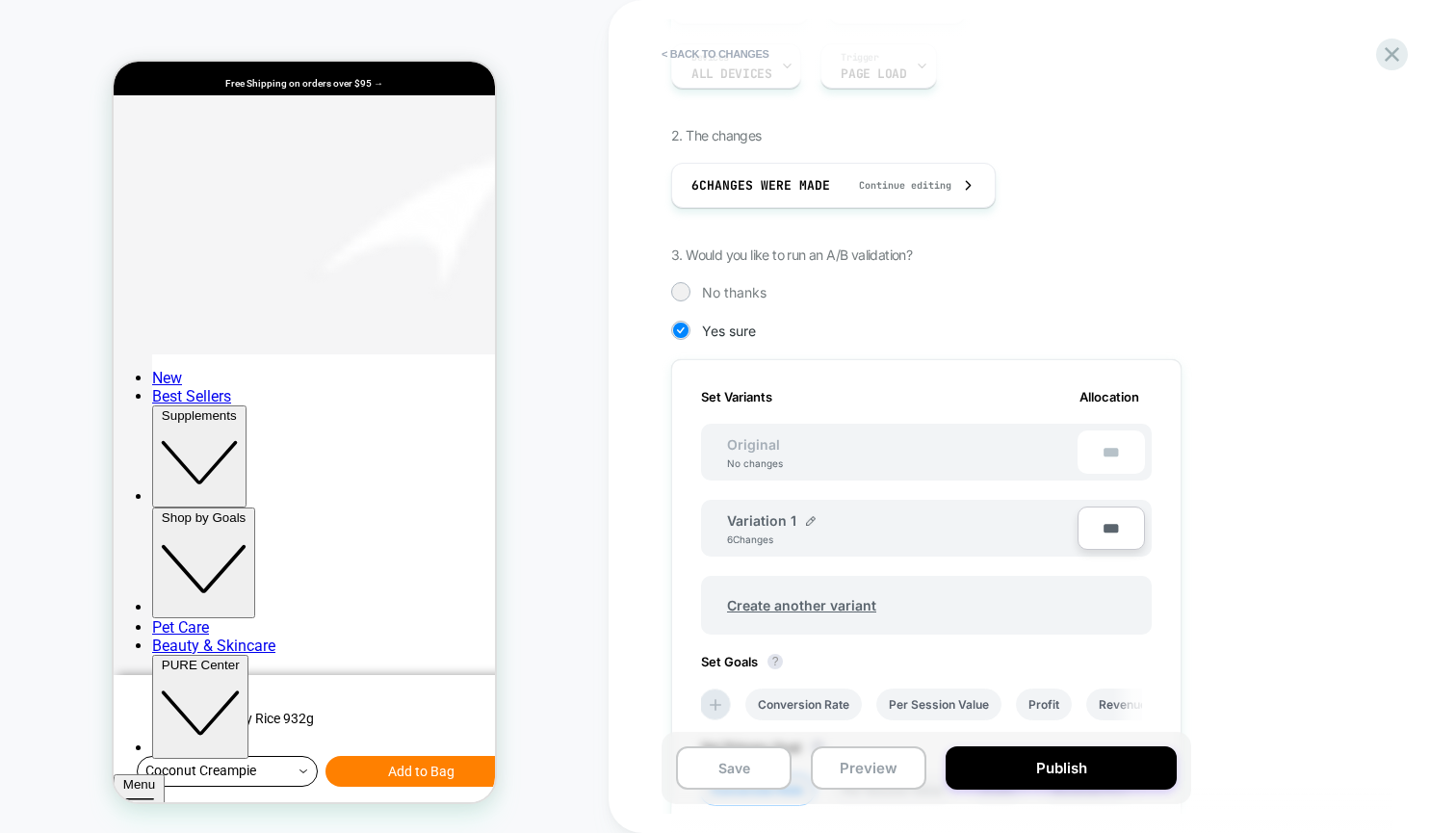
click at [750, 280] on div "1. What audience and where will the experience run? Audience All Visitors Pages…" at bounding box center [1023, 531] width 703 height 1176
click at [750, 292] on span "No thanks" at bounding box center [734, 292] width 64 height 17
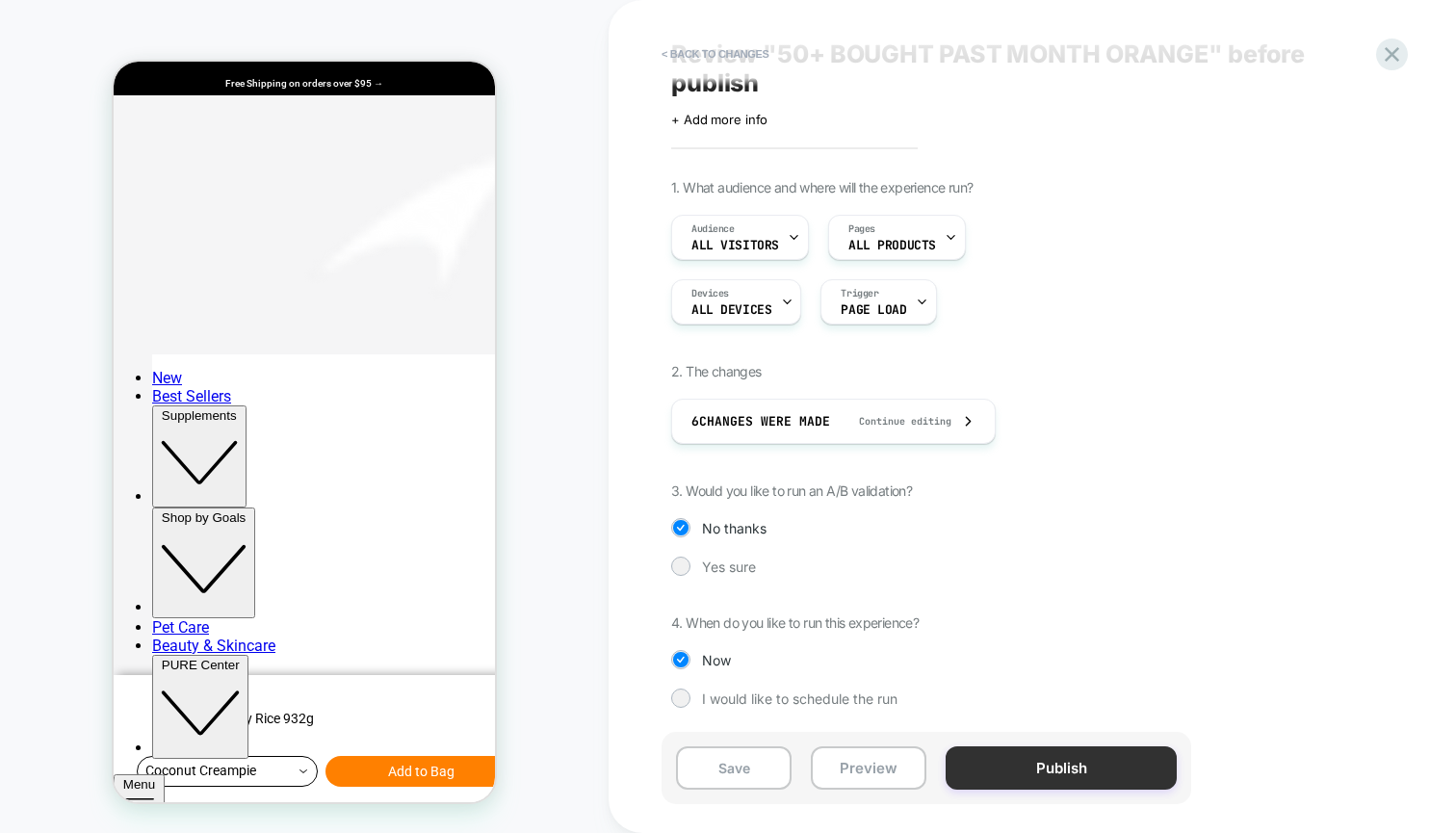
click at [1110, 781] on button "Publish" at bounding box center [1061, 769] width 231 height 44
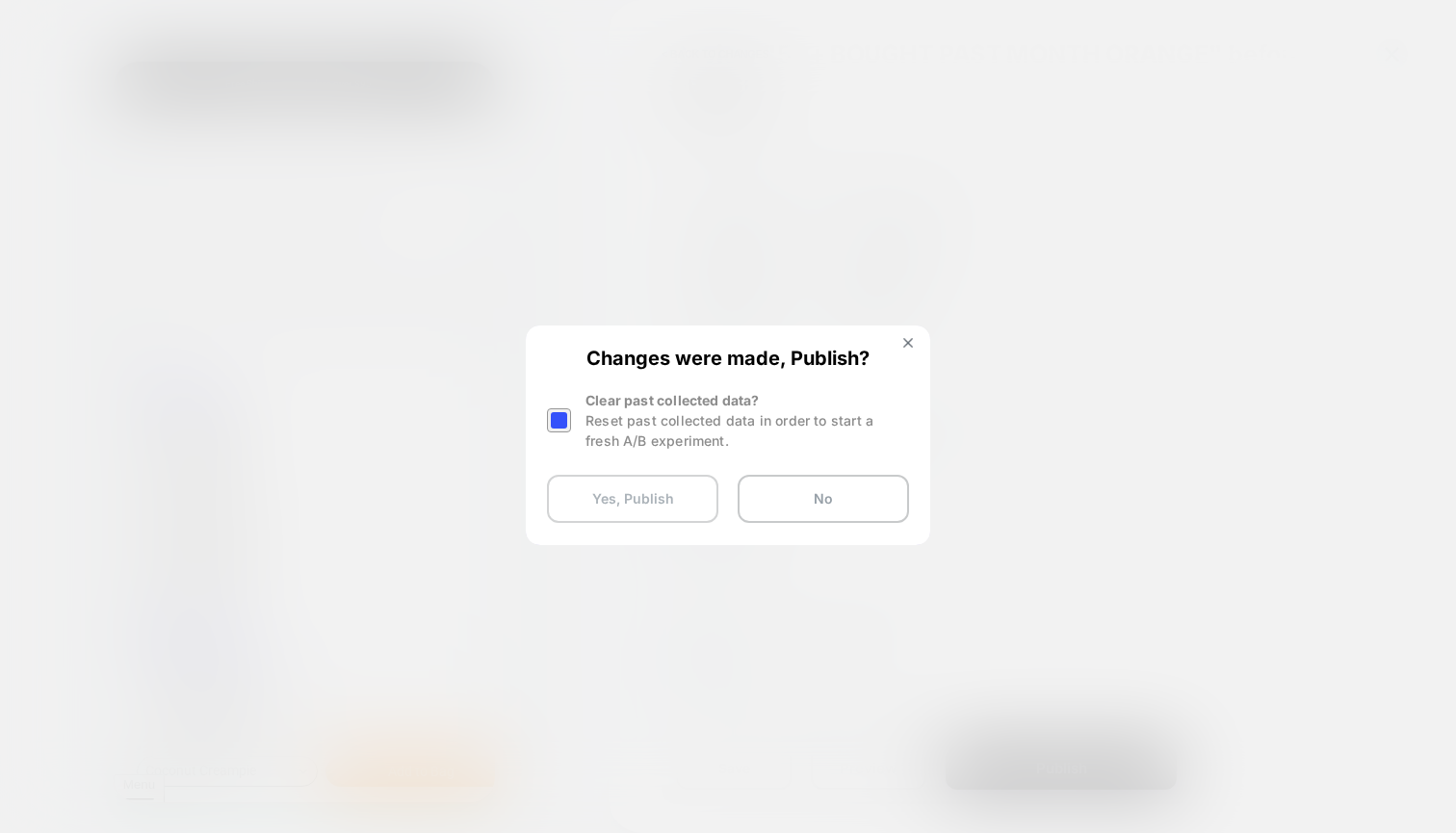
click at [676, 507] on button "Yes, Publish" at bounding box center [632, 498] width 171 height 49
